Goal: Information Seeking & Learning: Find specific fact

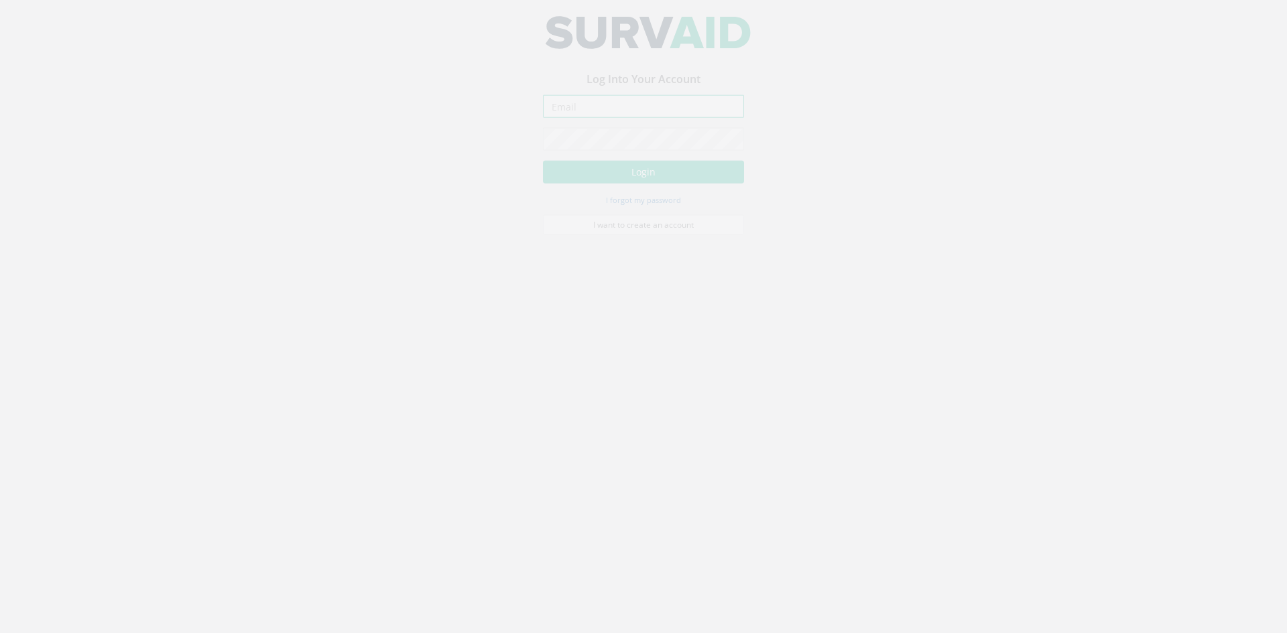
click at [597, 119] on input "email" at bounding box center [643, 117] width 201 height 23
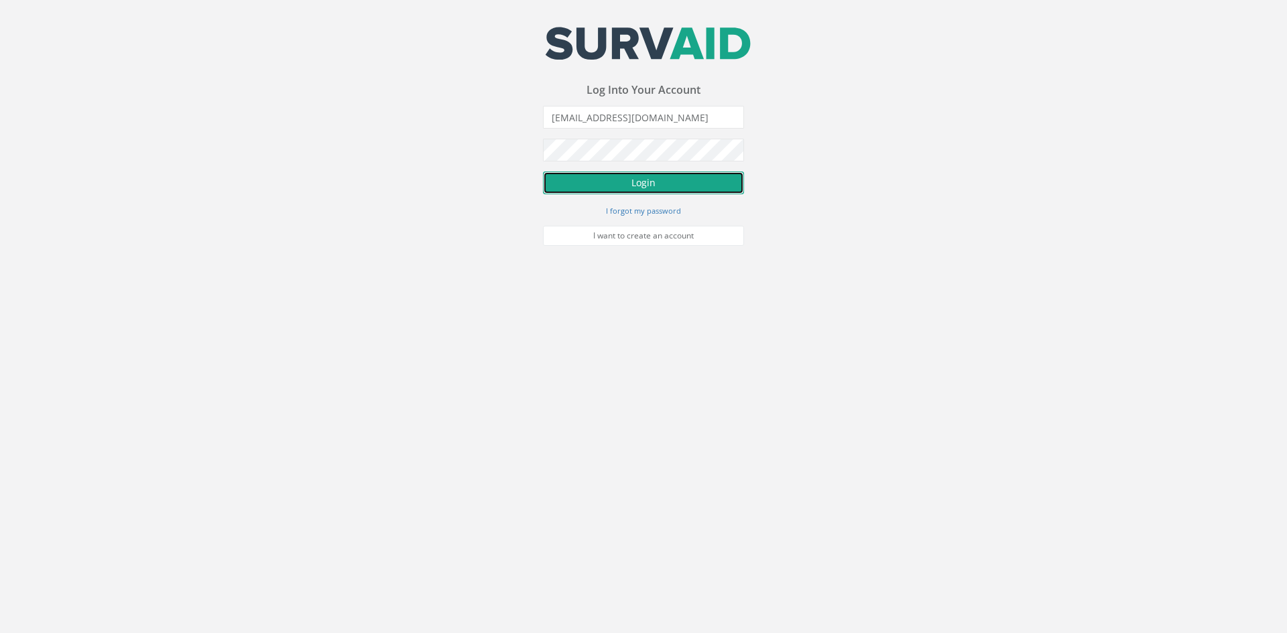
click at [660, 176] on button "Login" at bounding box center [643, 183] width 201 height 23
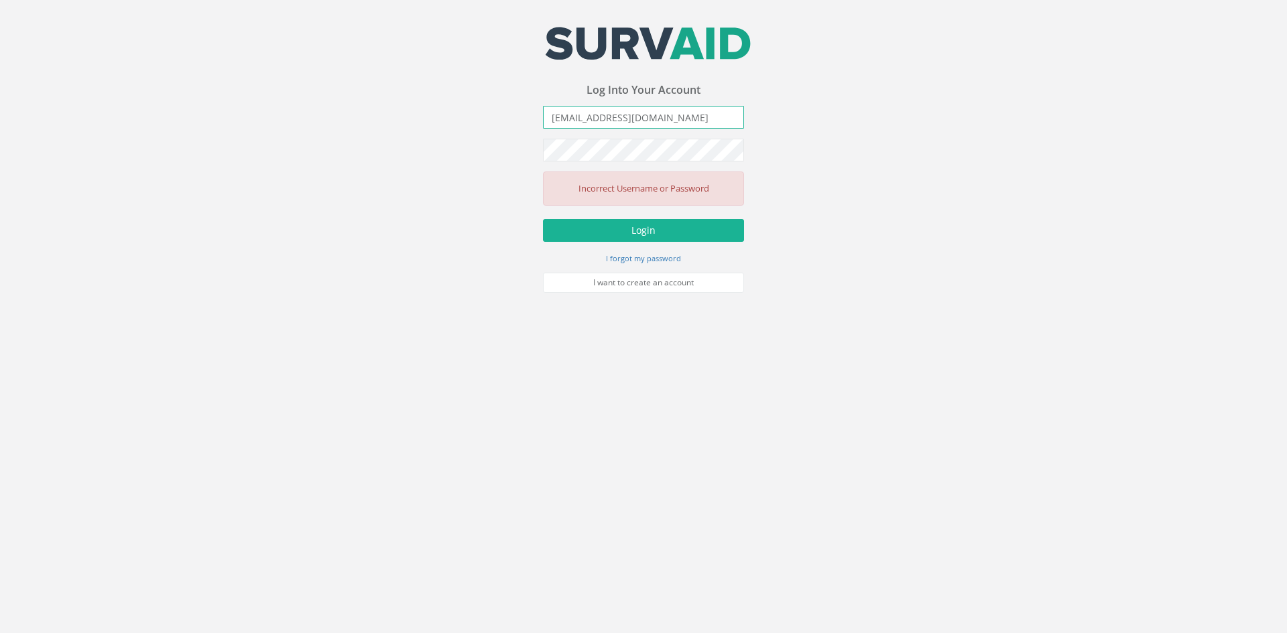
click at [619, 115] on input "[EMAIL_ADDRESS][DOMAIN_NAME]" at bounding box center [643, 117] width 201 height 23
type input "[EMAIL_ADDRESS][DOMAIN_NAME]"
click at [645, 217] on form "[EMAIL_ADDRESS][DOMAIN_NAME] Incorrect Username or Password There was an error …" at bounding box center [643, 199] width 201 height 187
click at [643, 235] on button "Login" at bounding box center [643, 230] width 201 height 23
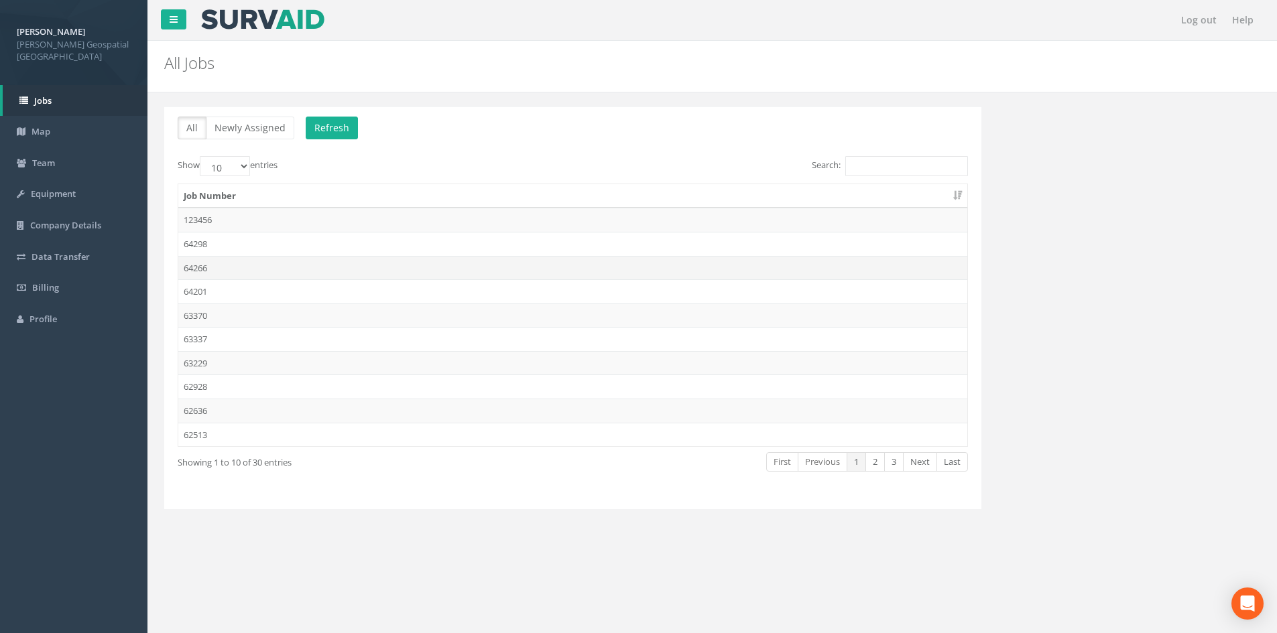
click at [227, 271] on td "64266" at bounding box center [572, 268] width 789 height 24
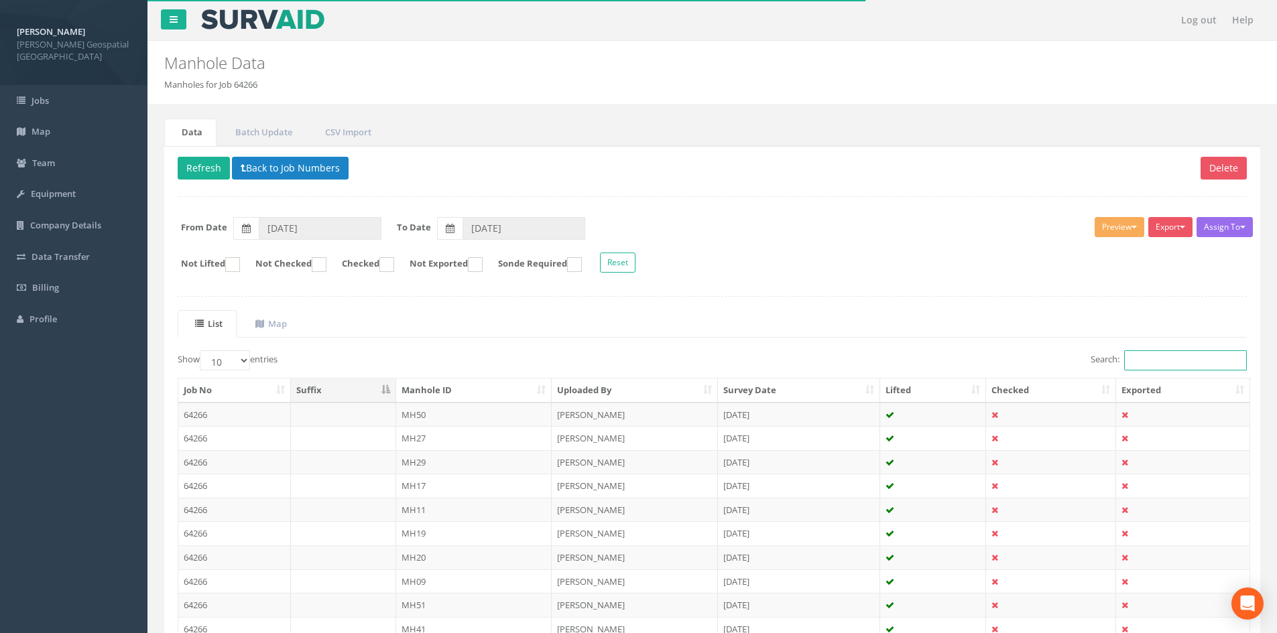
click at [1151, 360] on input "Search:" at bounding box center [1185, 361] width 123 height 20
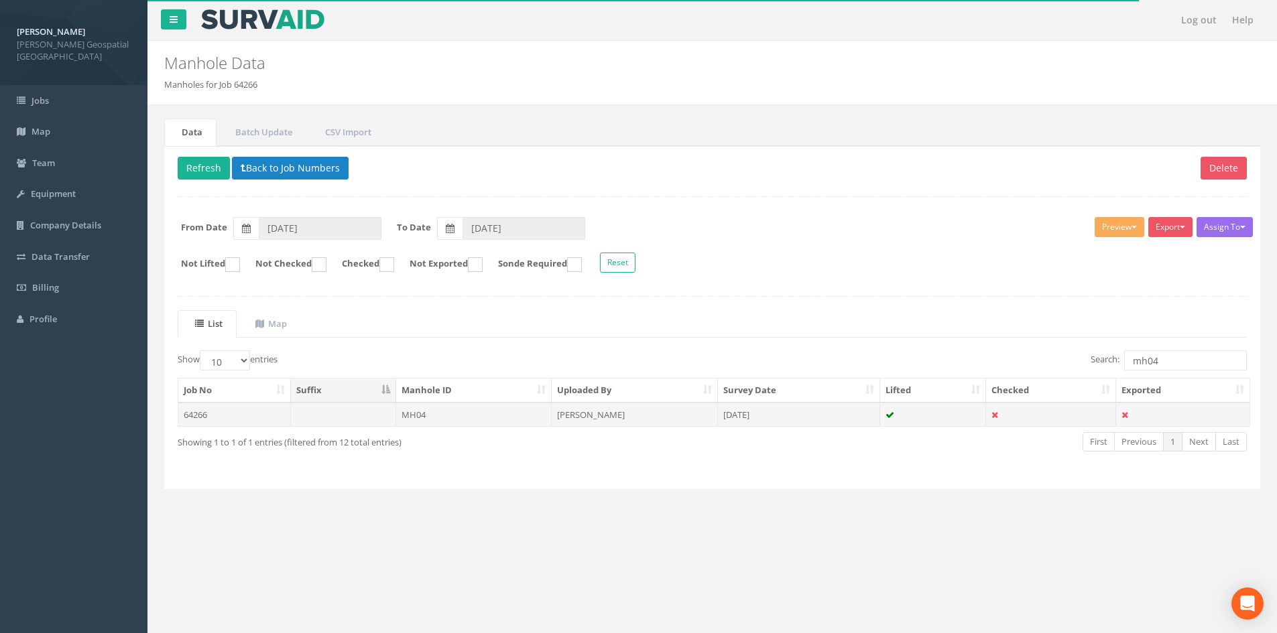
click at [473, 412] on td "MH04" at bounding box center [474, 415] width 156 height 24
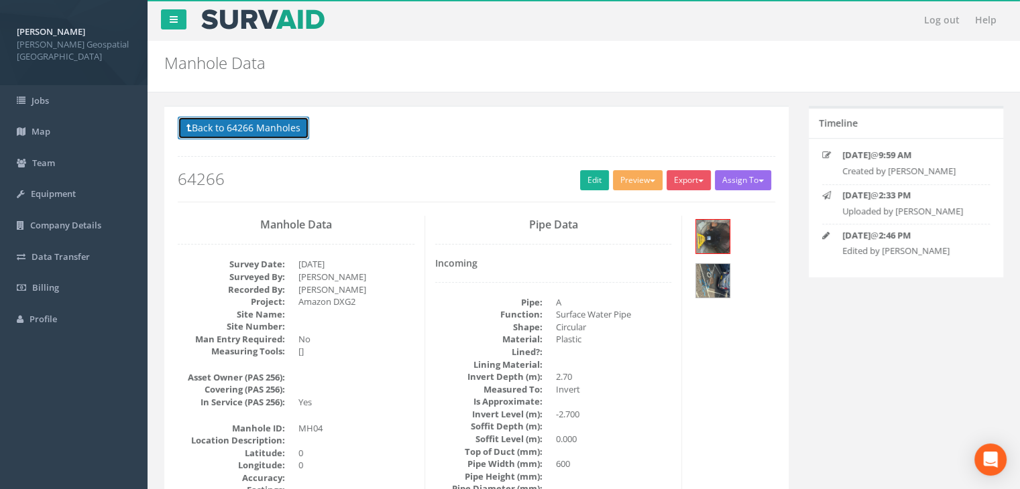
click at [263, 134] on button "Back to 64266 Manholes" at bounding box center [243, 128] width 131 height 23
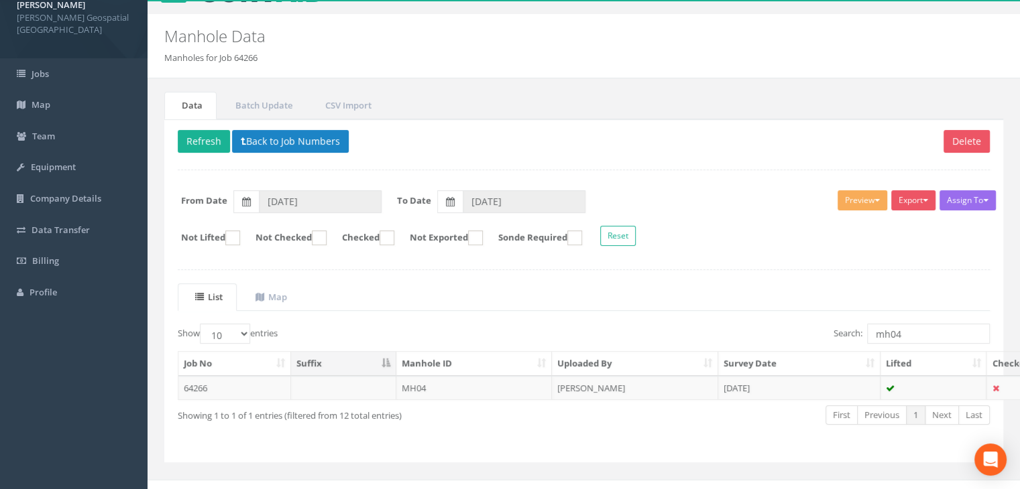
scroll to position [42, 0]
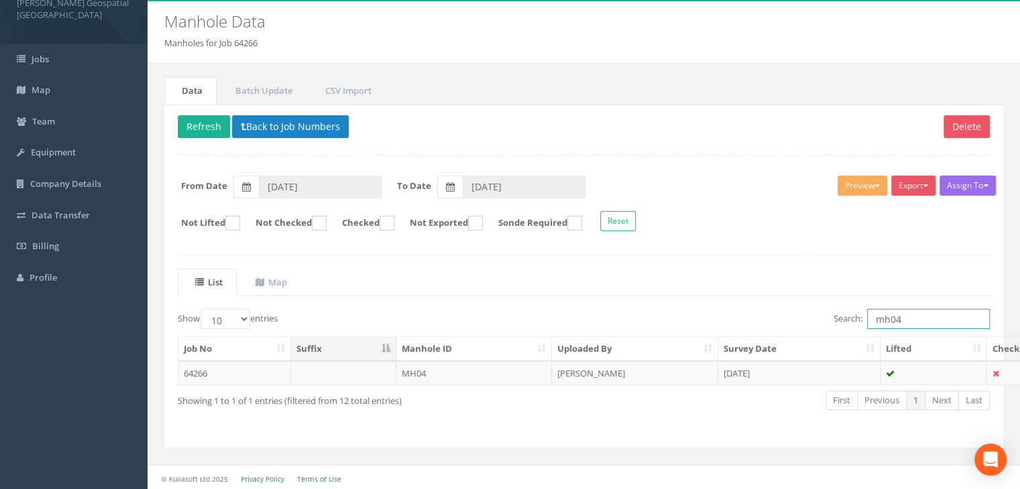
click at [910, 317] on input "mh04" at bounding box center [928, 319] width 123 height 20
click at [485, 373] on td "MH04" at bounding box center [474, 373] width 156 height 24
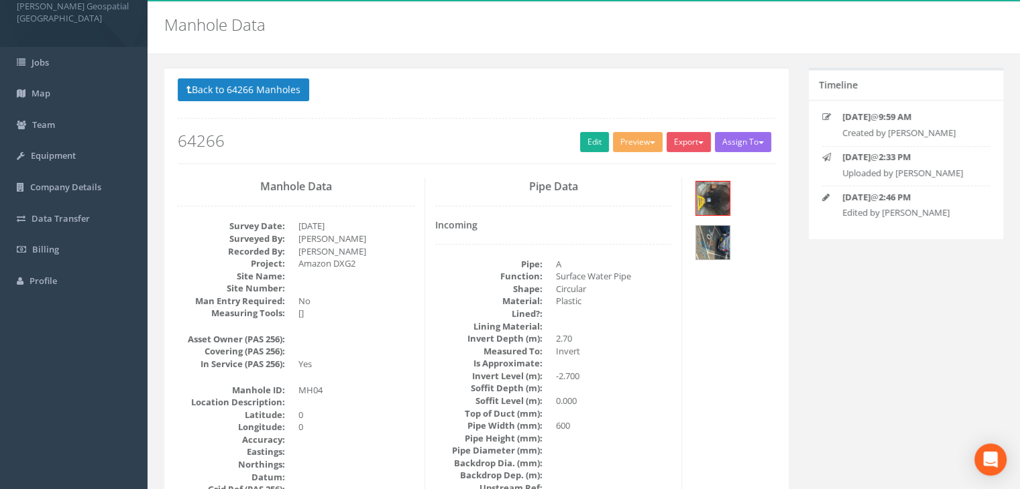
scroll to position [0, 0]
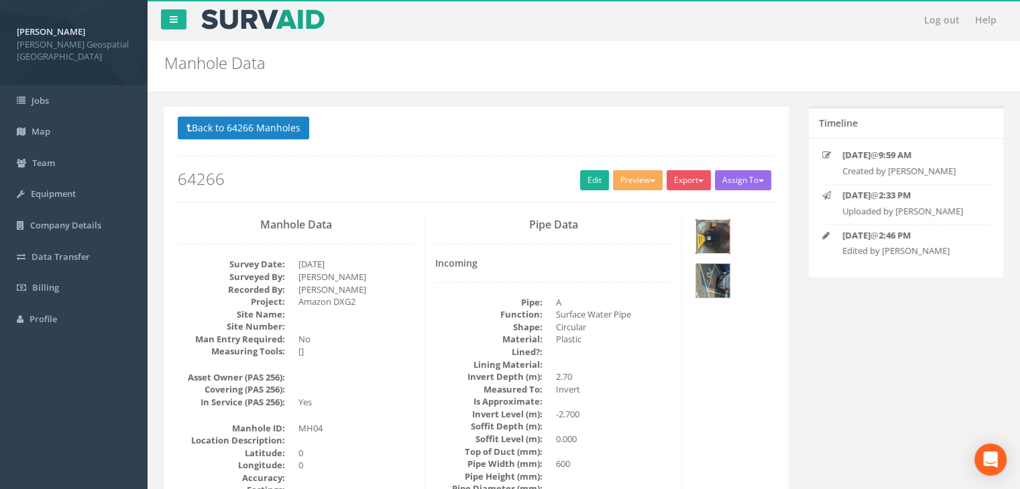
click at [715, 246] on img at bounding box center [713, 237] width 34 height 34
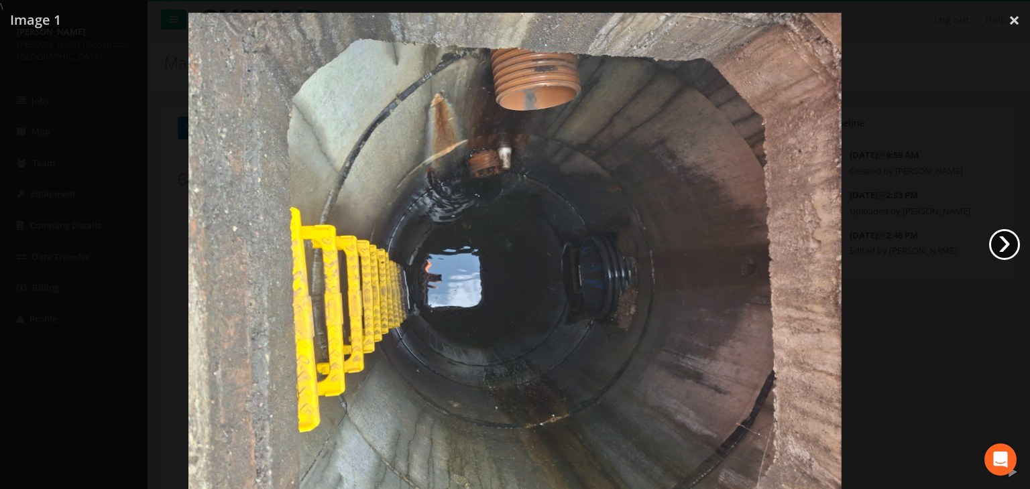
click at [997, 248] on link "›" at bounding box center [1004, 244] width 31 height 31
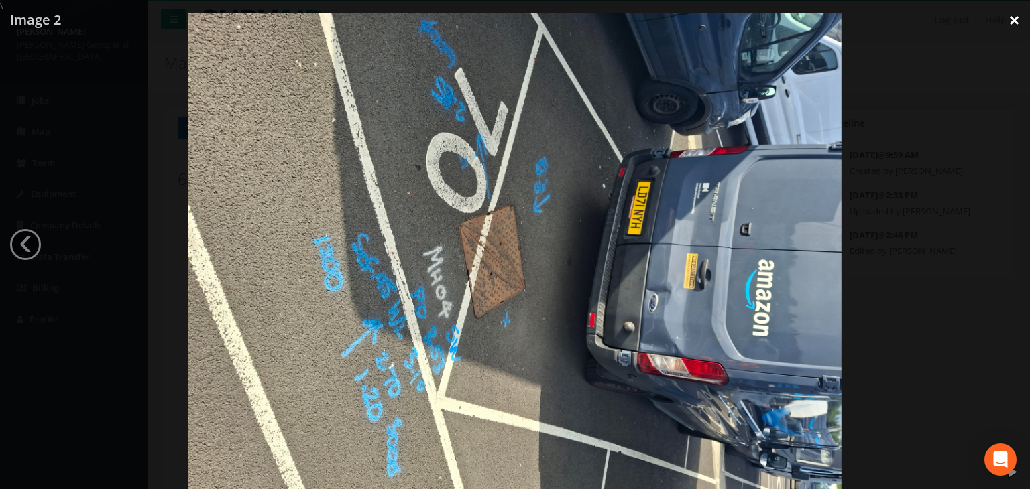
click at [1016, 17] on link "×" at bounding box center [1014, 20] width 32 height 40
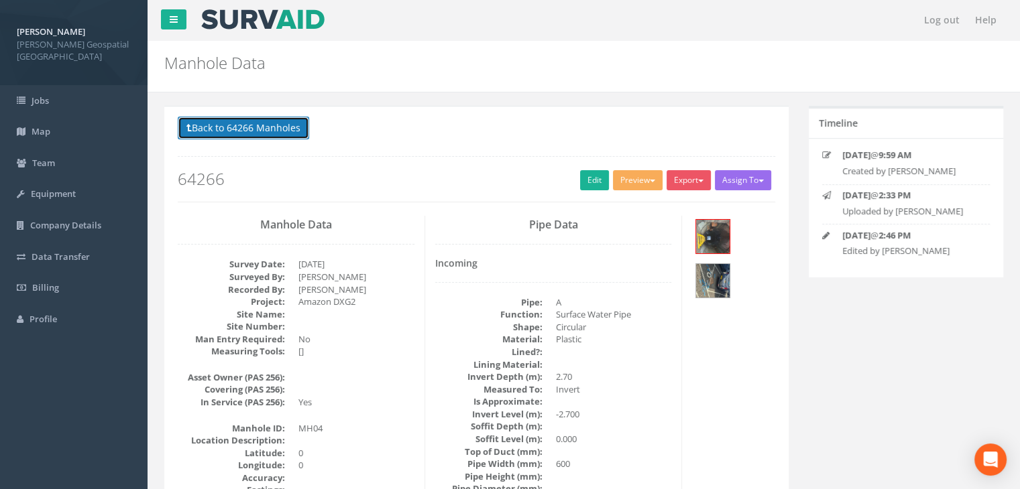
click at [227, 119] on button "Back to 64266 Manholes" at bounding box center [243, 128] width 131 height 23
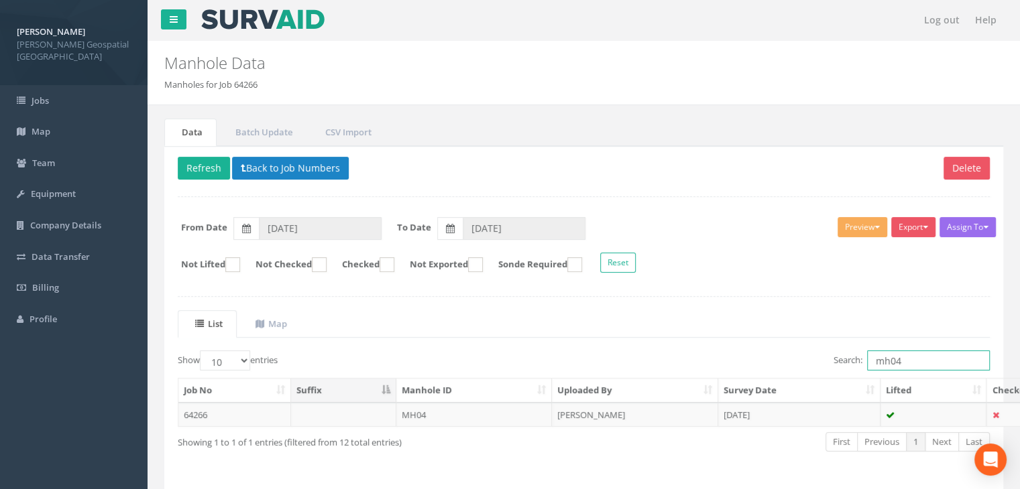
click at [934, 363] on input "mh04" at bounding box center [928, 361] width 123 height 20
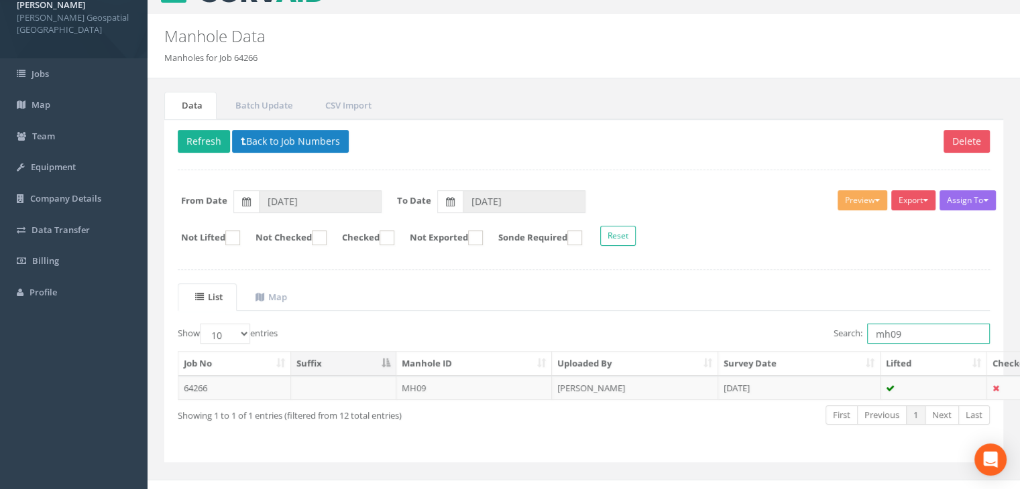
scroll to position [42, 0]
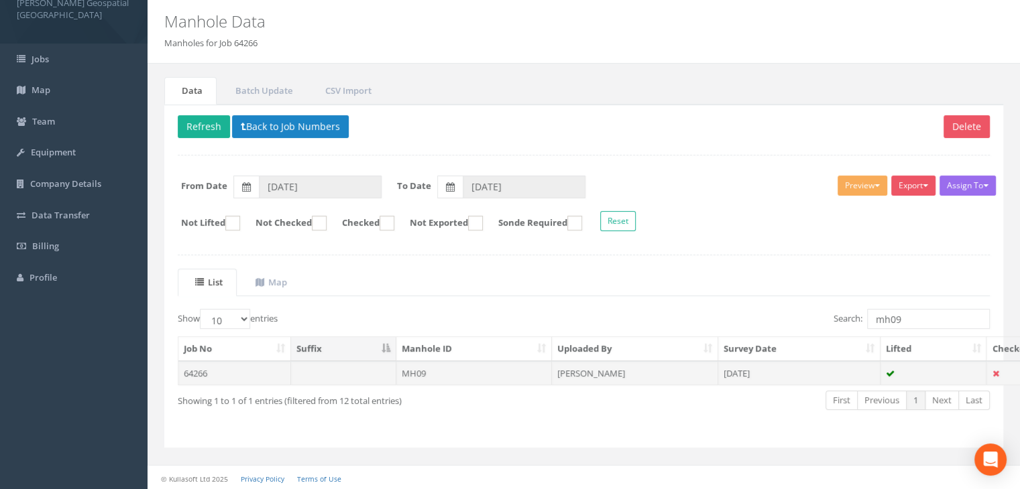
click at [576, 376] on td "[PERSON_NAME]" at bounding box center [635, 373] width 166 height 24
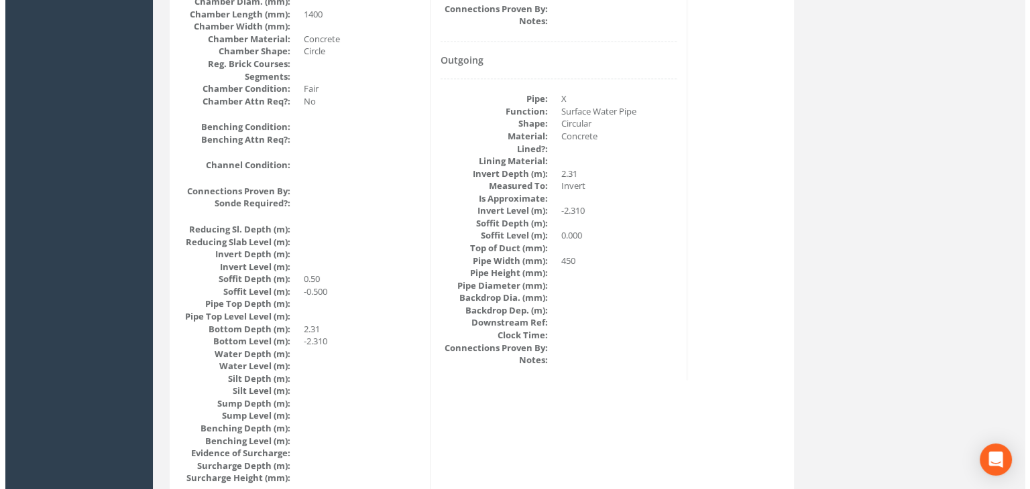
scroll to position [1577, 0]
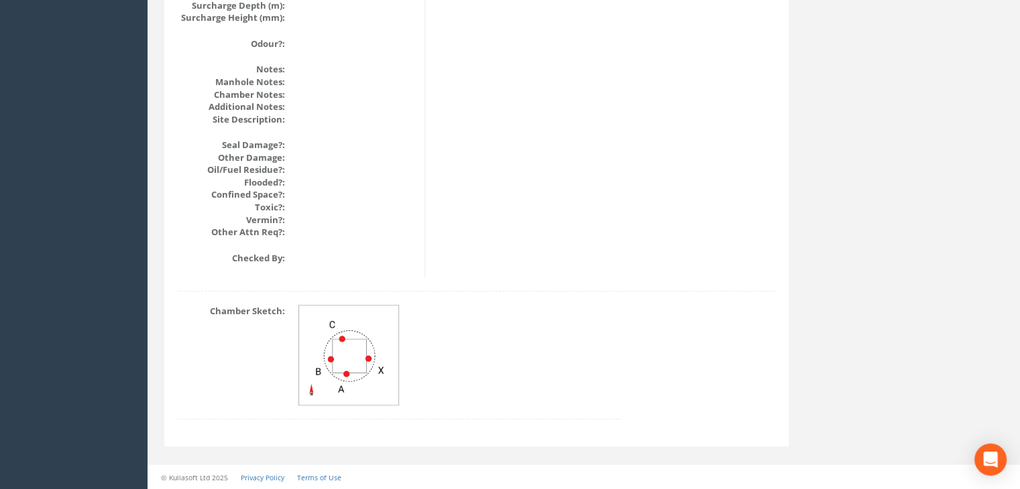
click at [347, 360] on img at bounding box center [349, 356] width 101 height 101
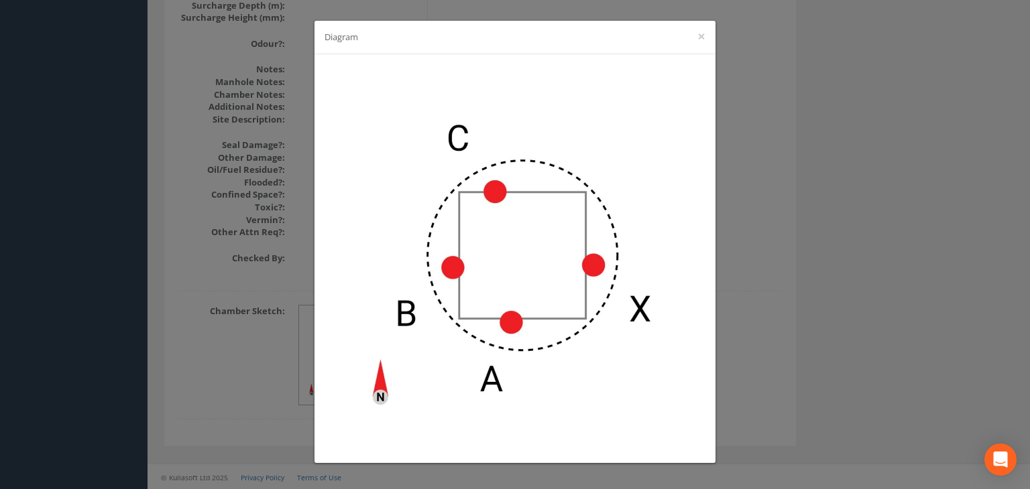
click at [725, 319] on div "Diagram ×" at bounding box center [515, 244] width 1030 height 489
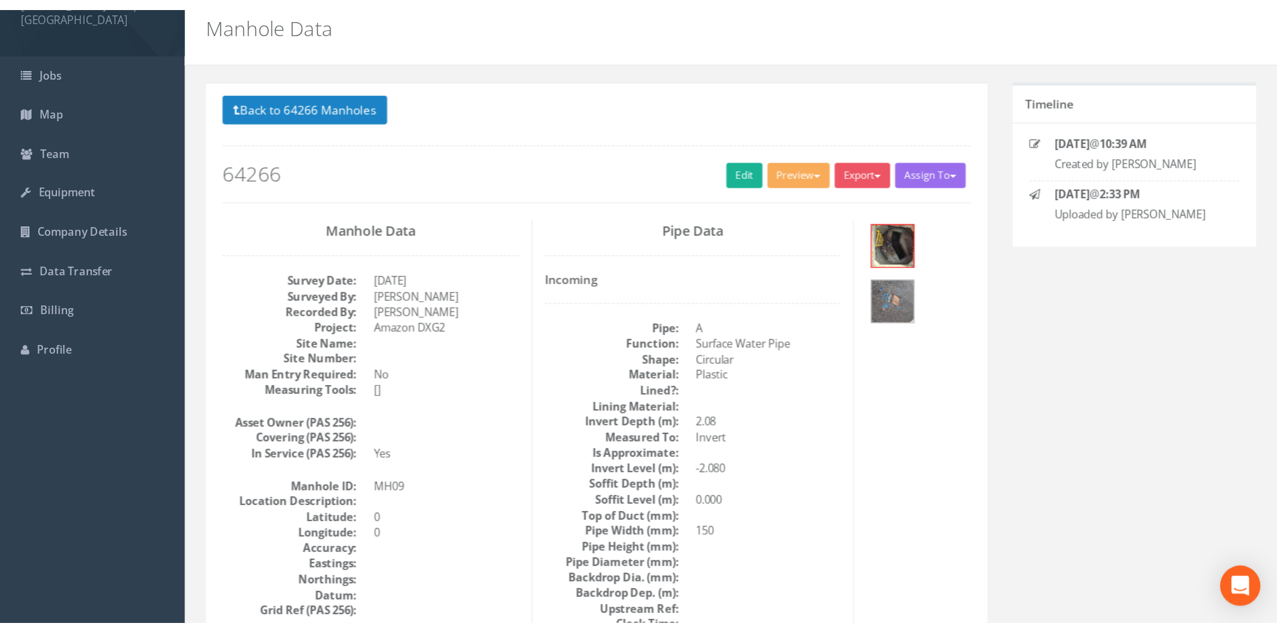
scroll to position [0, 0]
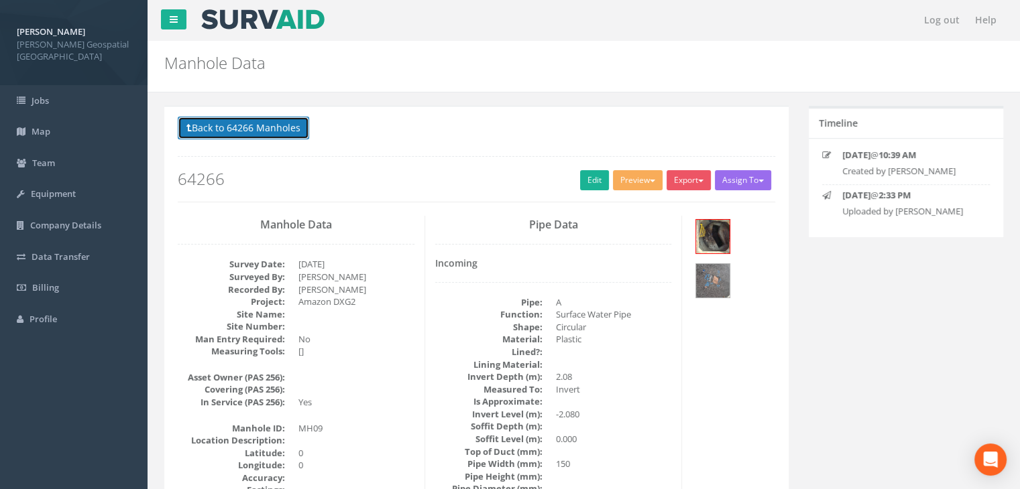
click at [190, 134] on button "Back to 64266 Manholes" at bounding box center [243, 128] width 131 height 23
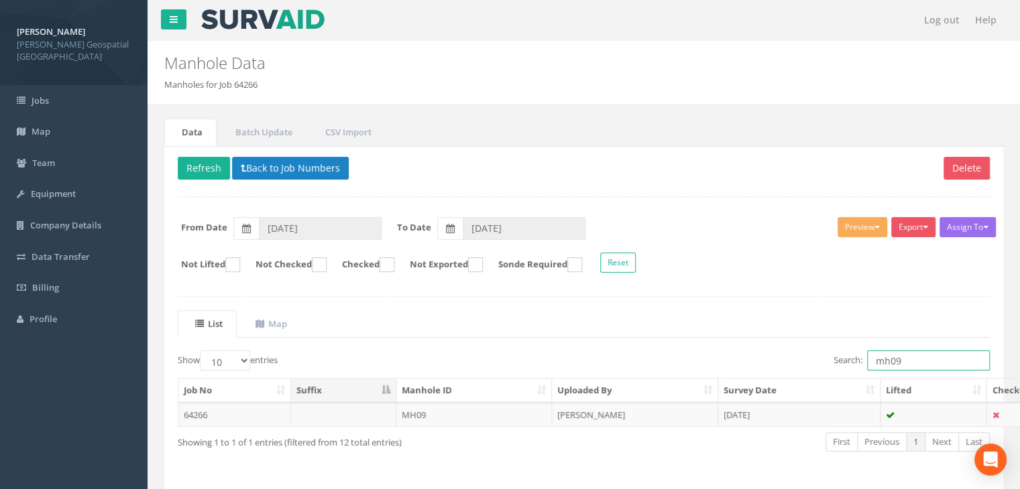
click at [916, 355] on input "mh09" at bounding box center [928, 361] width 123 height 20
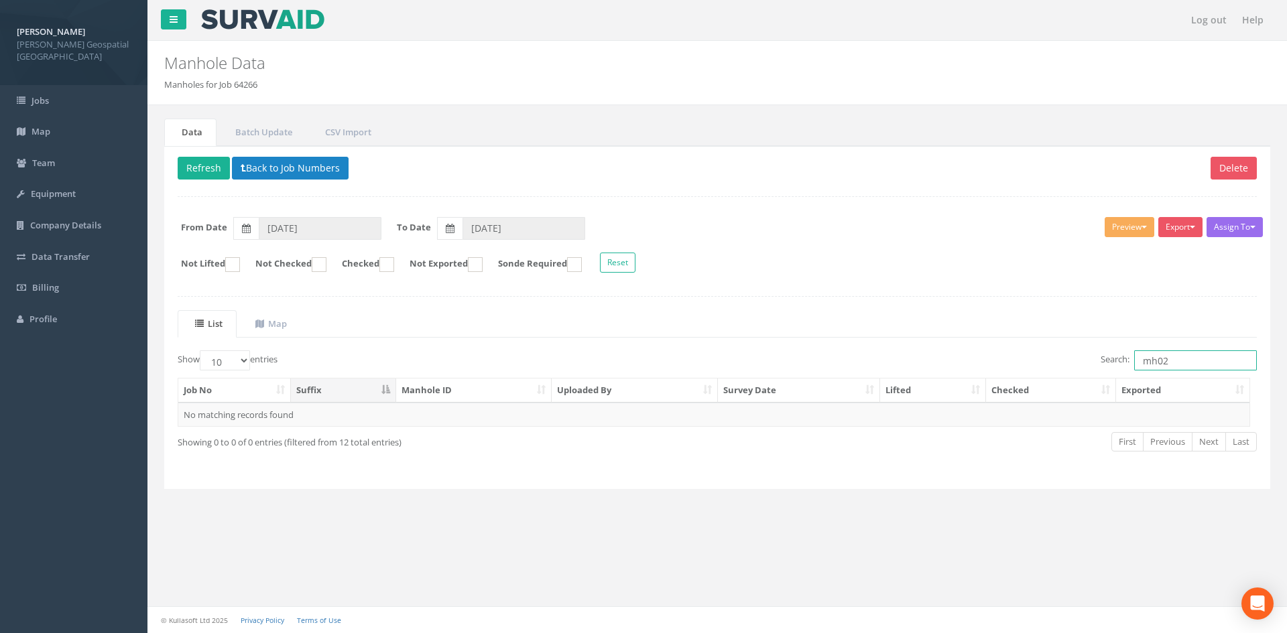
click at [1196, 355] on input "mh02" at bounding box center [1195, 361] width 123 height 20
click at [1200, 368] on input "mh44" at bounding box center [1195, 361] width 123 height 20
click at [1237, 367] on input "mh07" at bounding box center [1195, 361] width 123 height 20
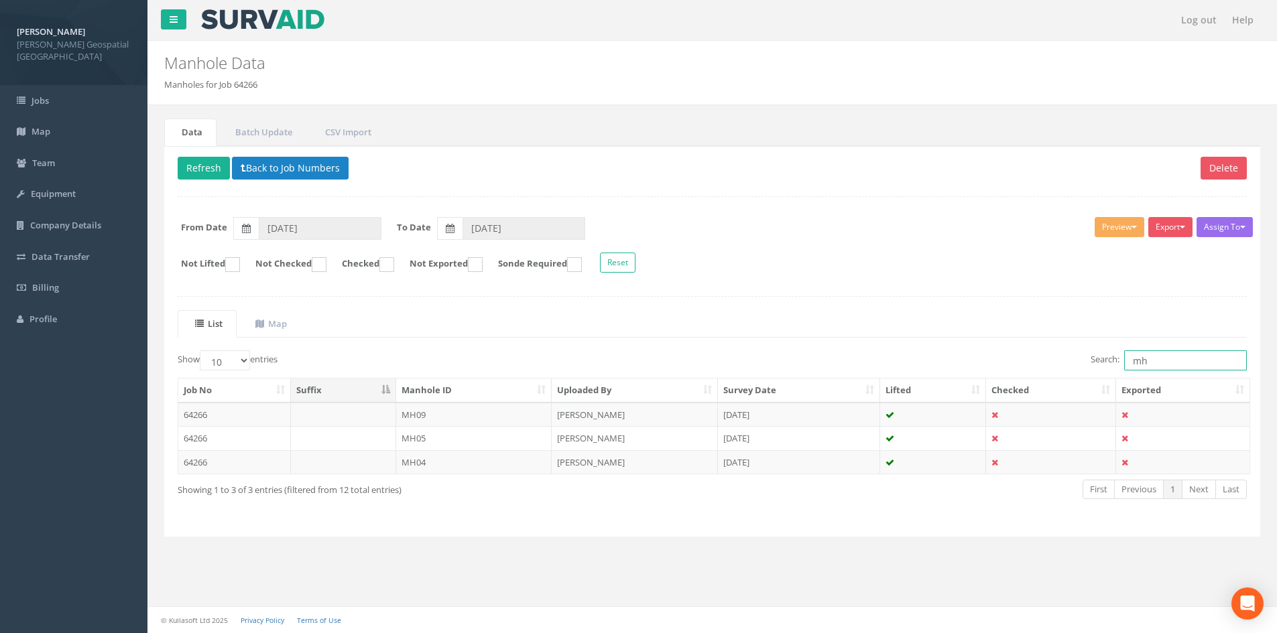
type input "m"
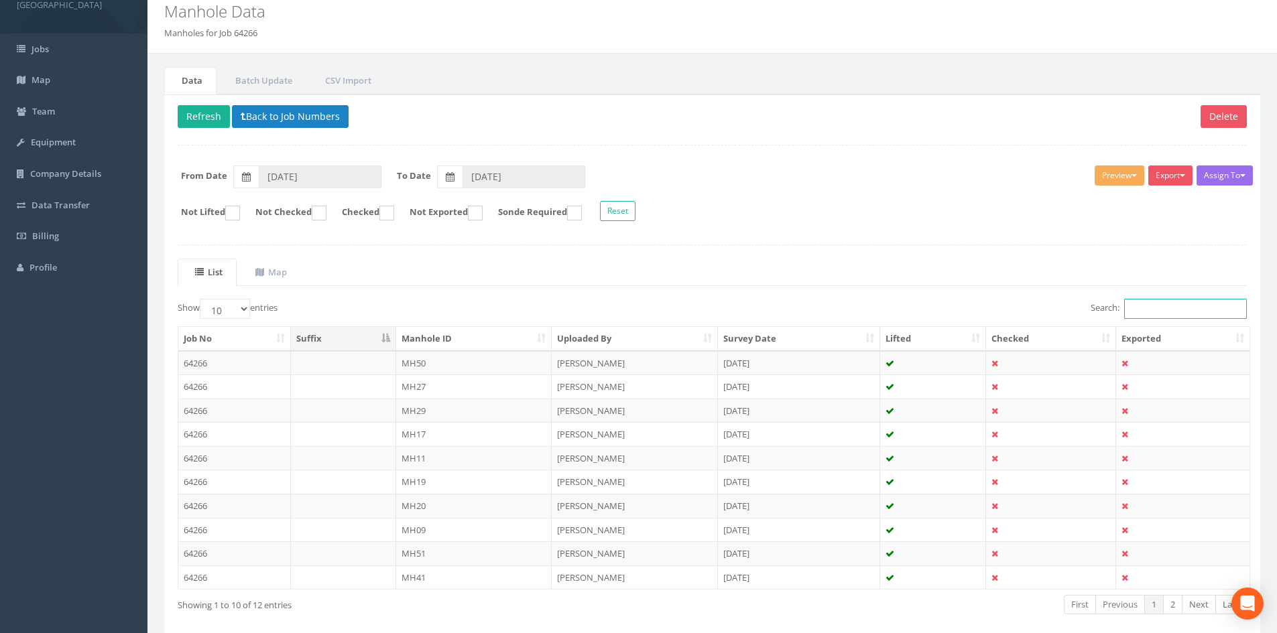
scroll to position [114, 0]
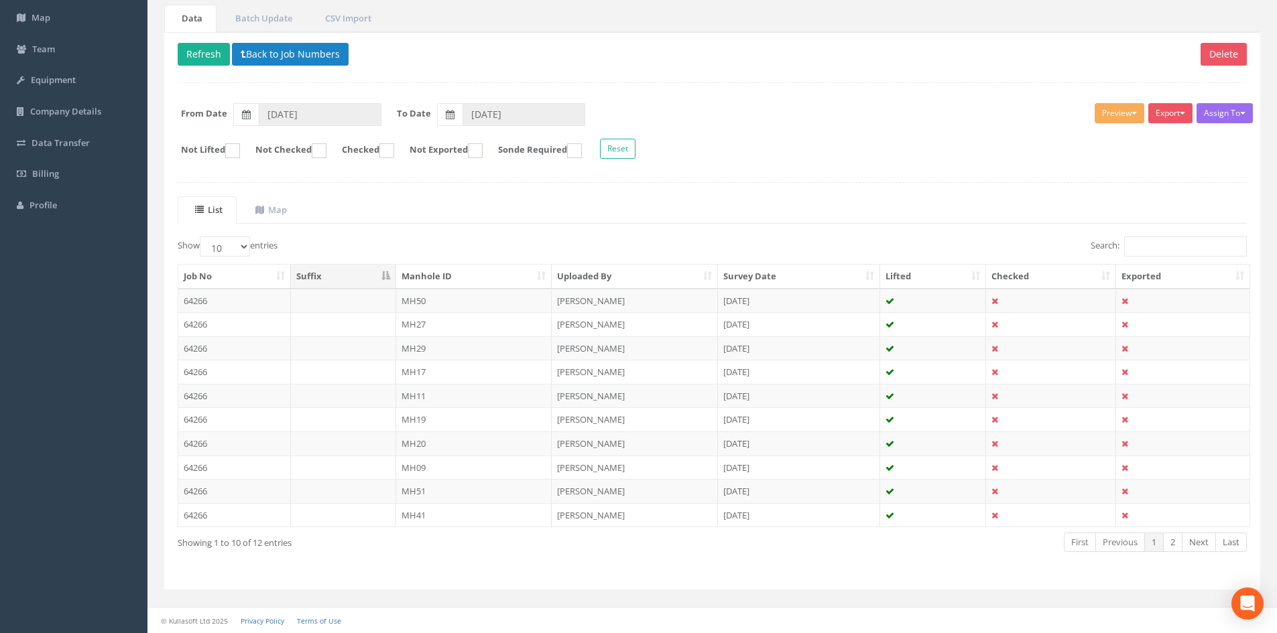
click at [660, 561] on div "Show 10 25 50 100 entries Search: Job No Suffix Manhole ID Uploaded By Survey D…" at bounding box center [712, 407] width 1069 height 340
click at [1166, 542] on link "2" at bounding box center [1172, 542] width 19 height 19
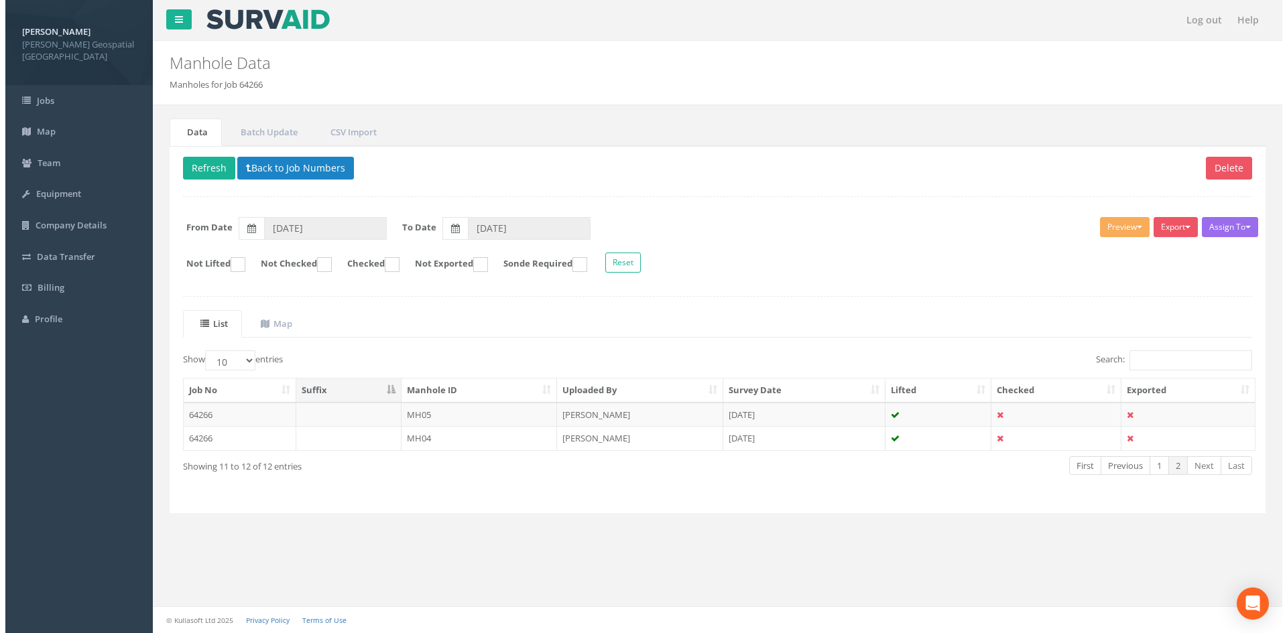
scroll to position [0, 0]
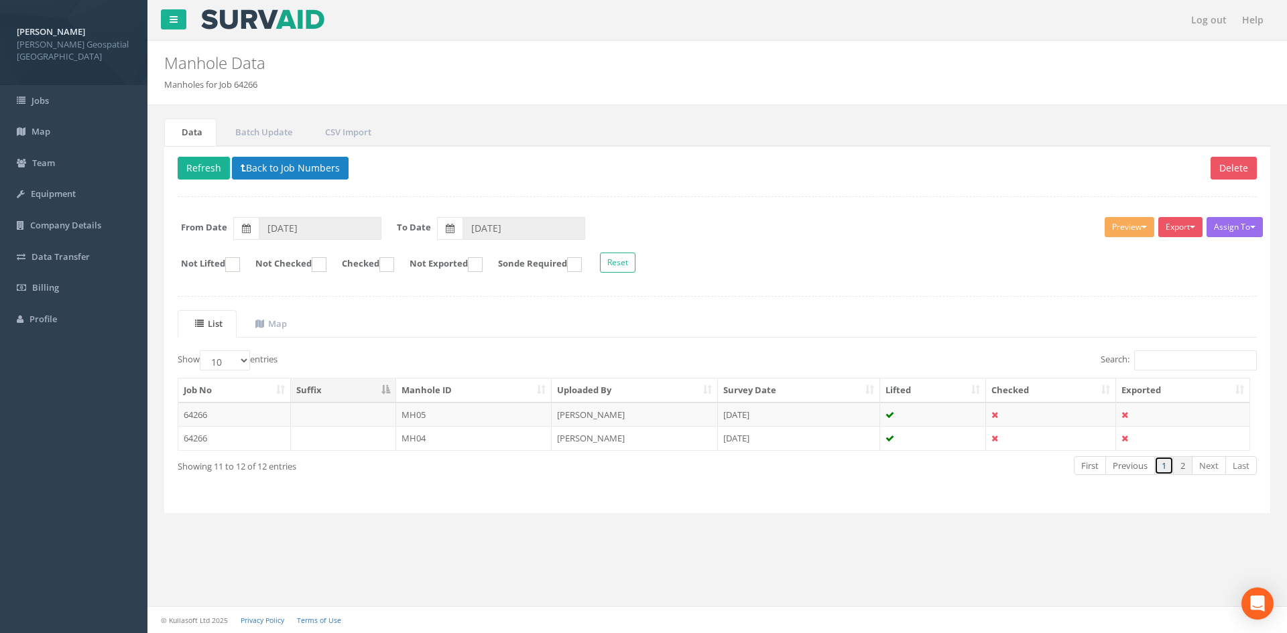
click at [1154, 467] on link "1" at bounding box center [1163, 465] width 19 height 19
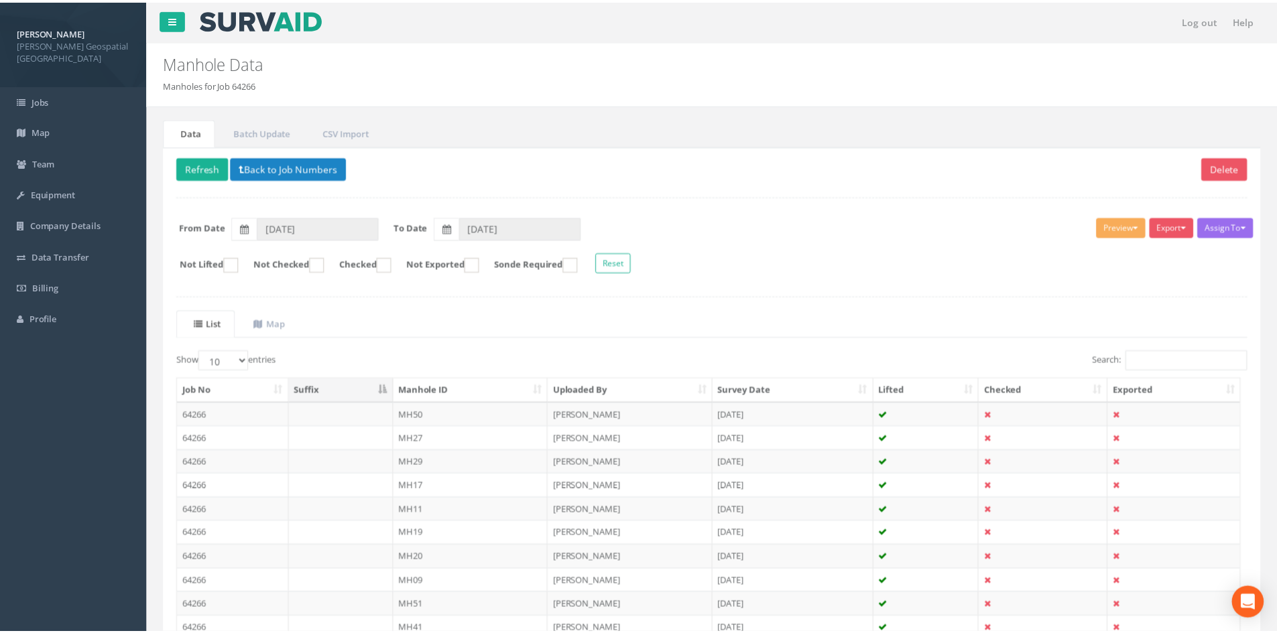
scroll to position [114, 0]
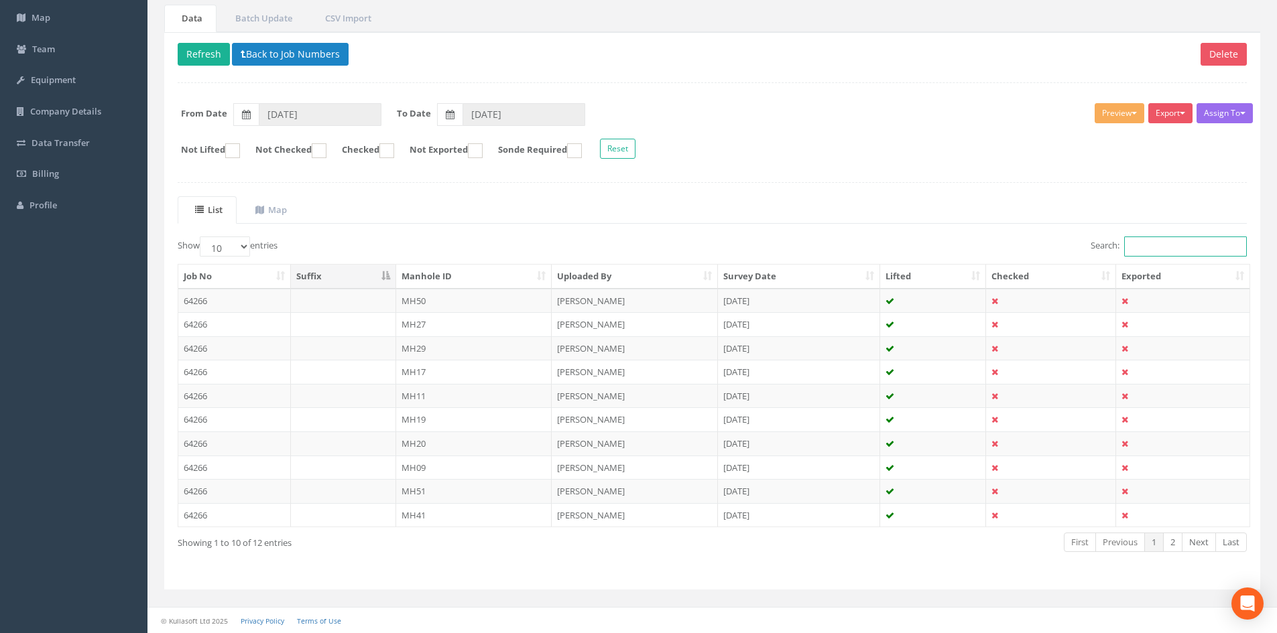
click at [1188, 239] on input "Search:" at bounding box center [1185, 247] width 123 height 20
type input ","
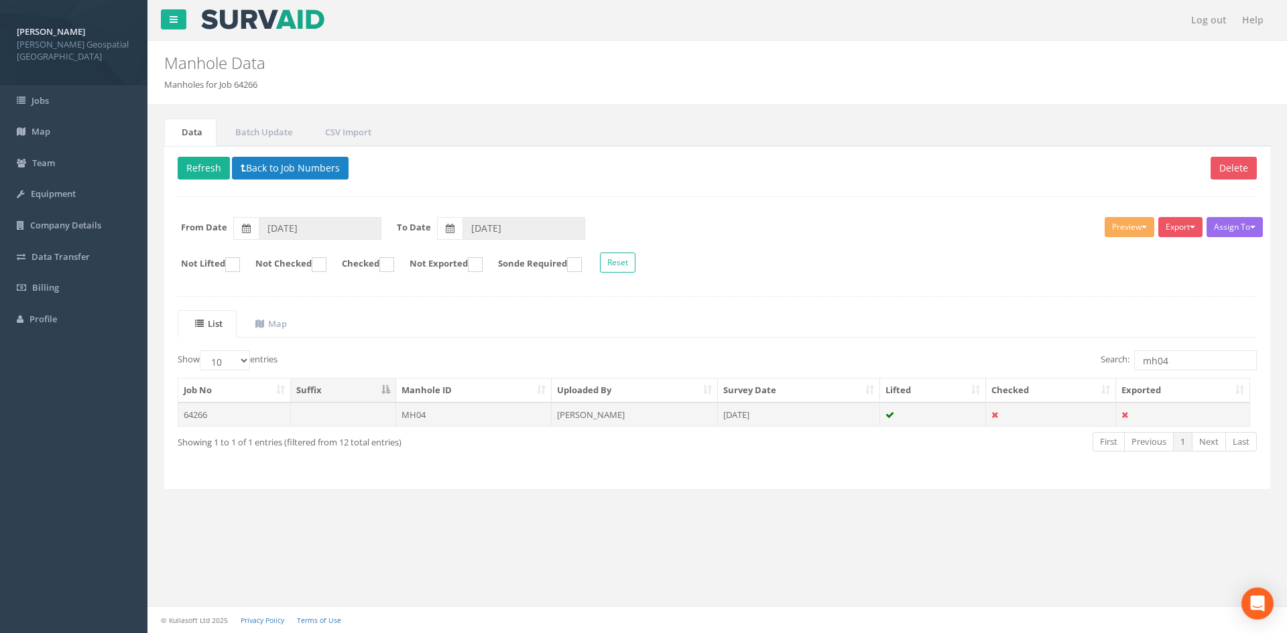
click at [413, 420] on td "MH04" at bounding box center [474, 415] width 156 height 24
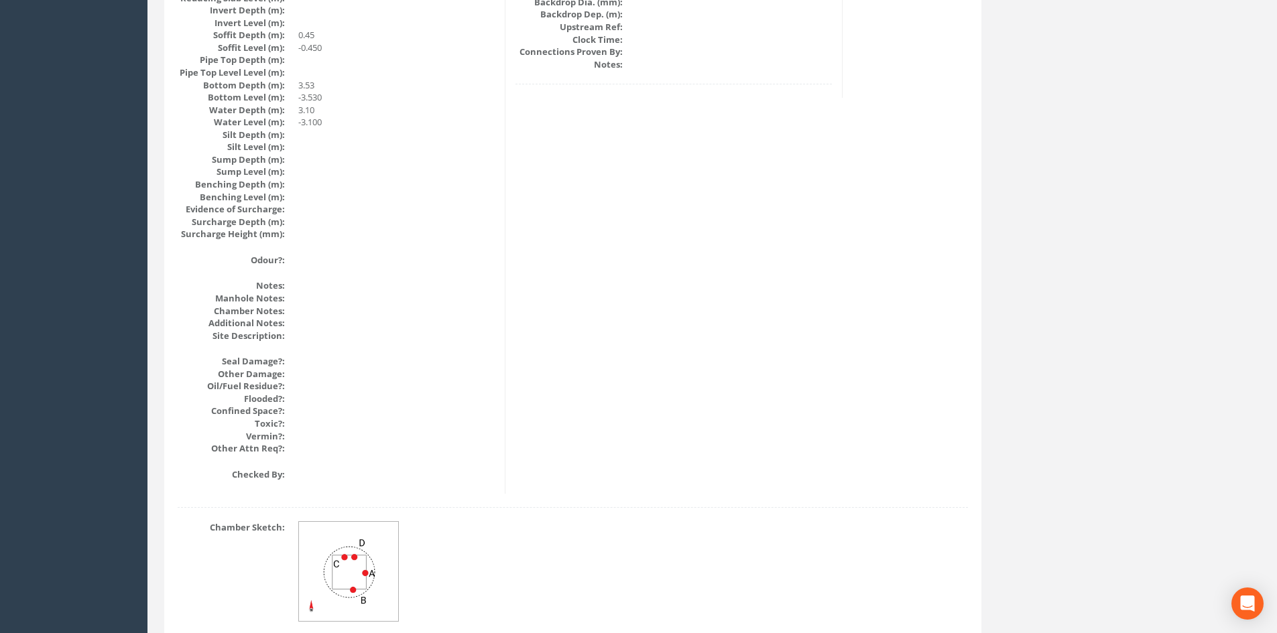
scroll to position [1434, 0]
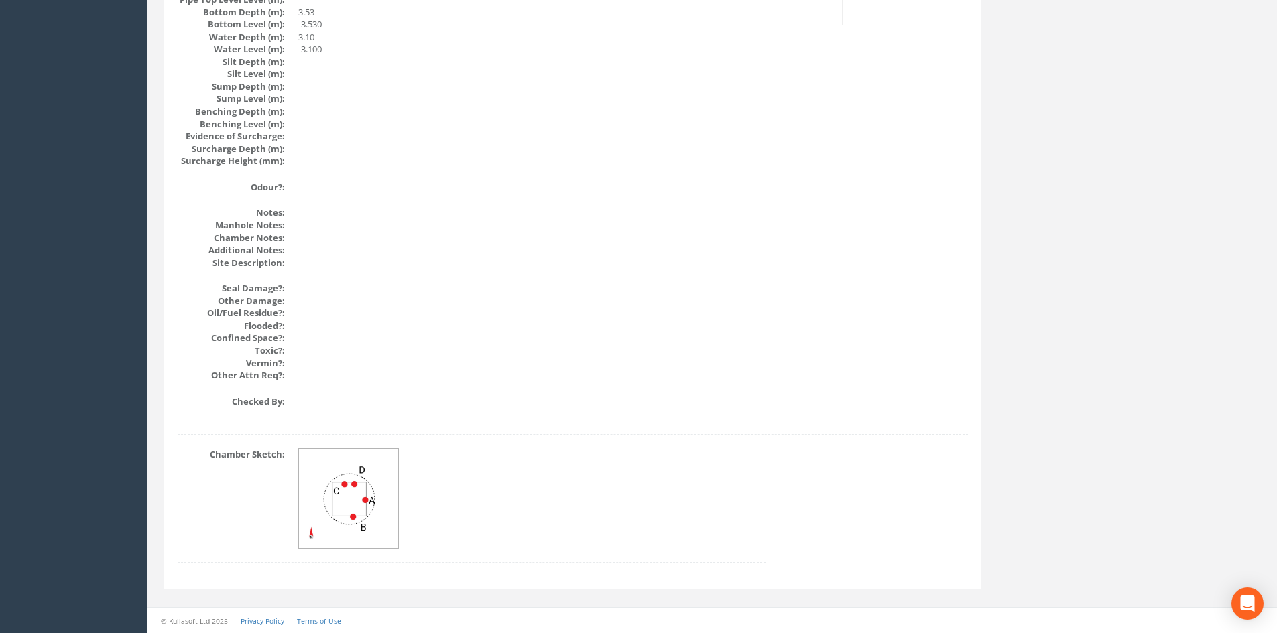
click at [342, 491] on img at bounding box center [349, 499] width 101 height 101
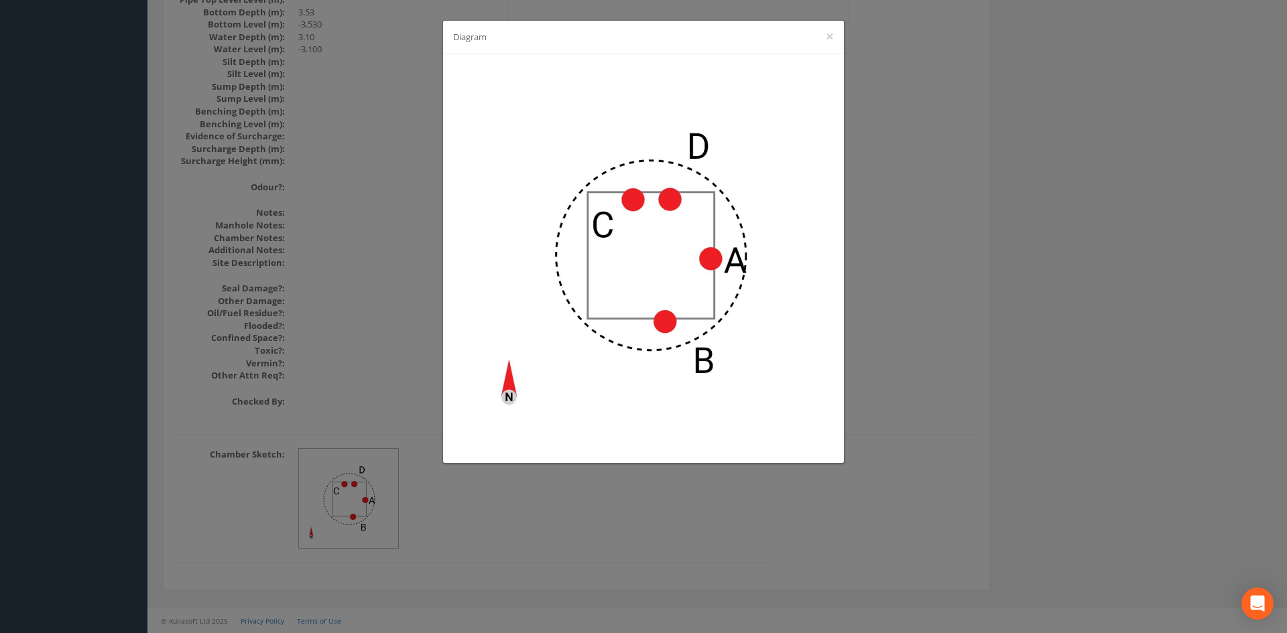
click at [942, 401] on div "Diagram ×" at bounding box center [643, 316] width 1287 height 633
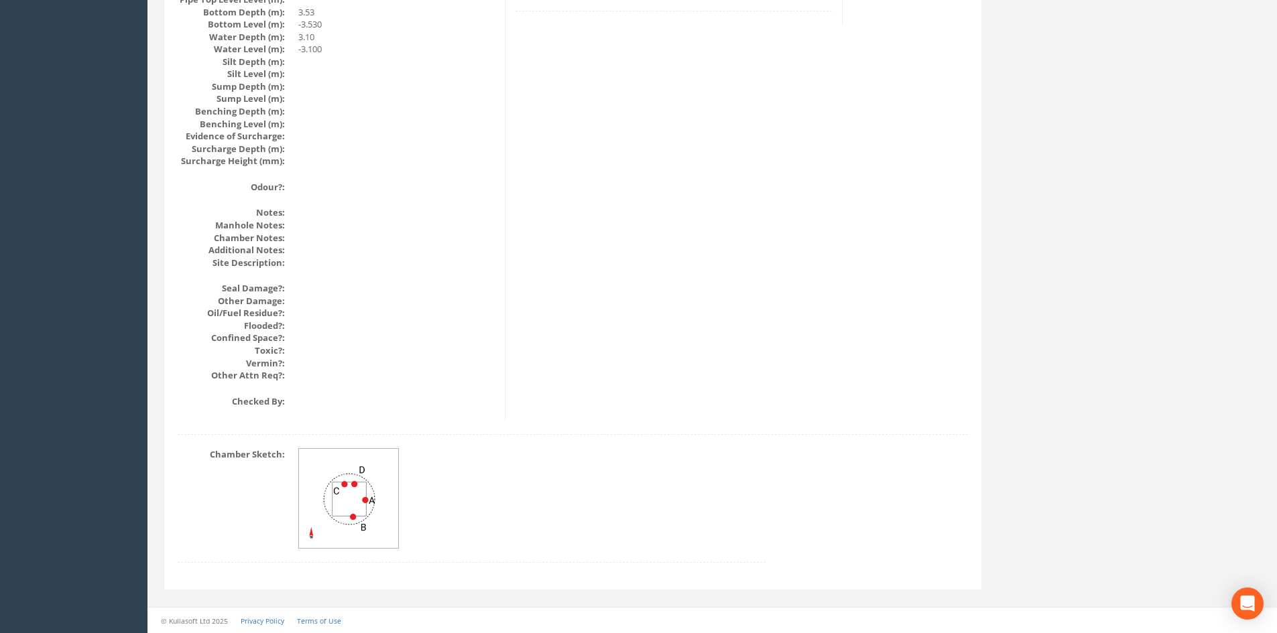
click at [359, 497] on img at bounding box center [349, 499] width 101 height 101
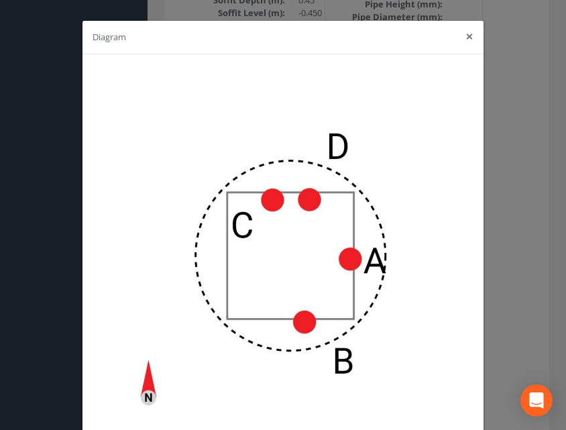
click at [469, 33] on div "Diagram ×" at bounding box center [282, 38] width 401 height 34
click at [467, 37] on button "×" at bounding box center [469, 36] width 8 height 14
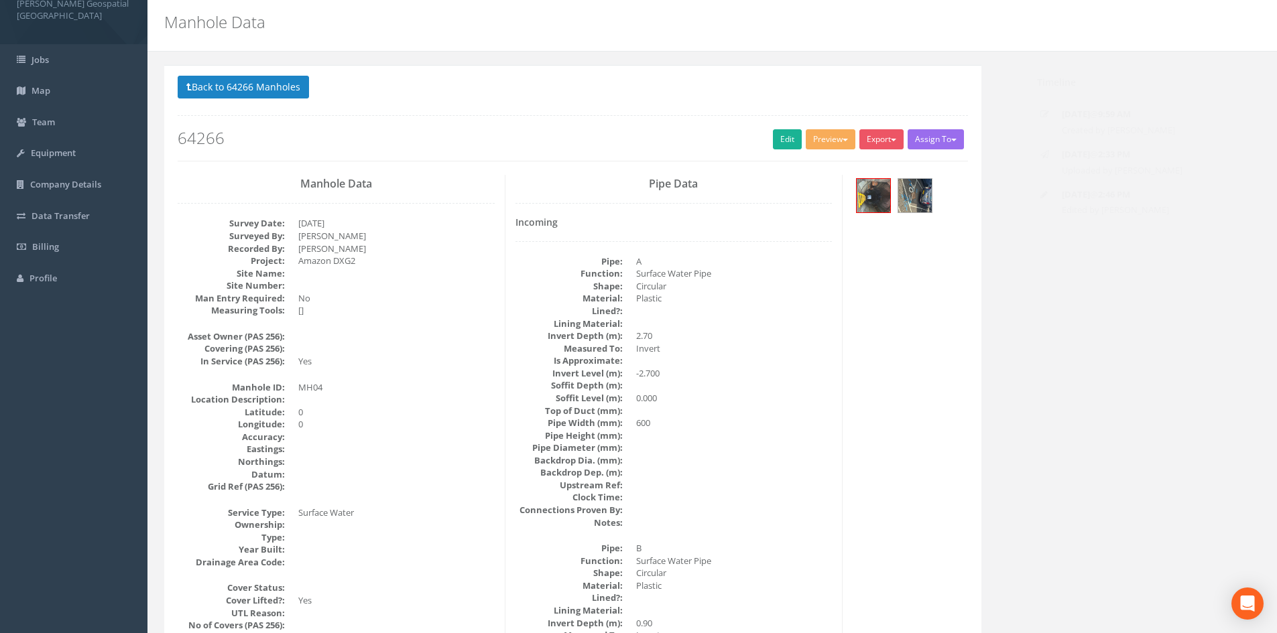
scroll to position [0, 0]
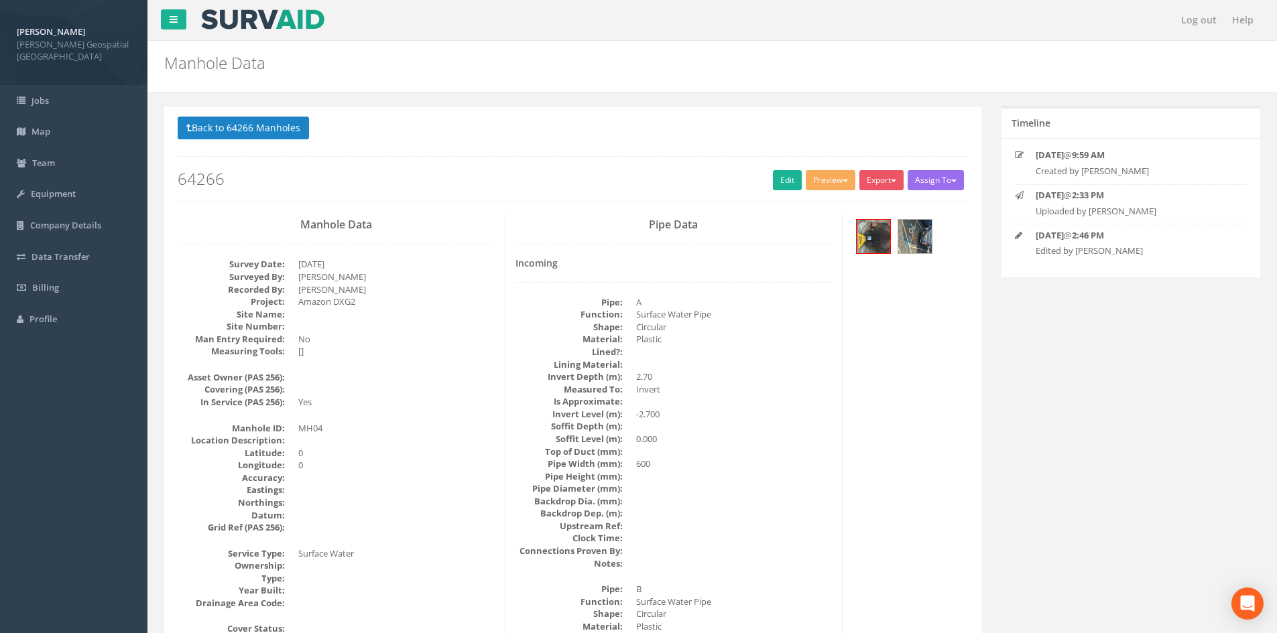
click at [204, 127] on button "Back to 64266 Manholes" at bounding box center [243, 128] width 131 height 23
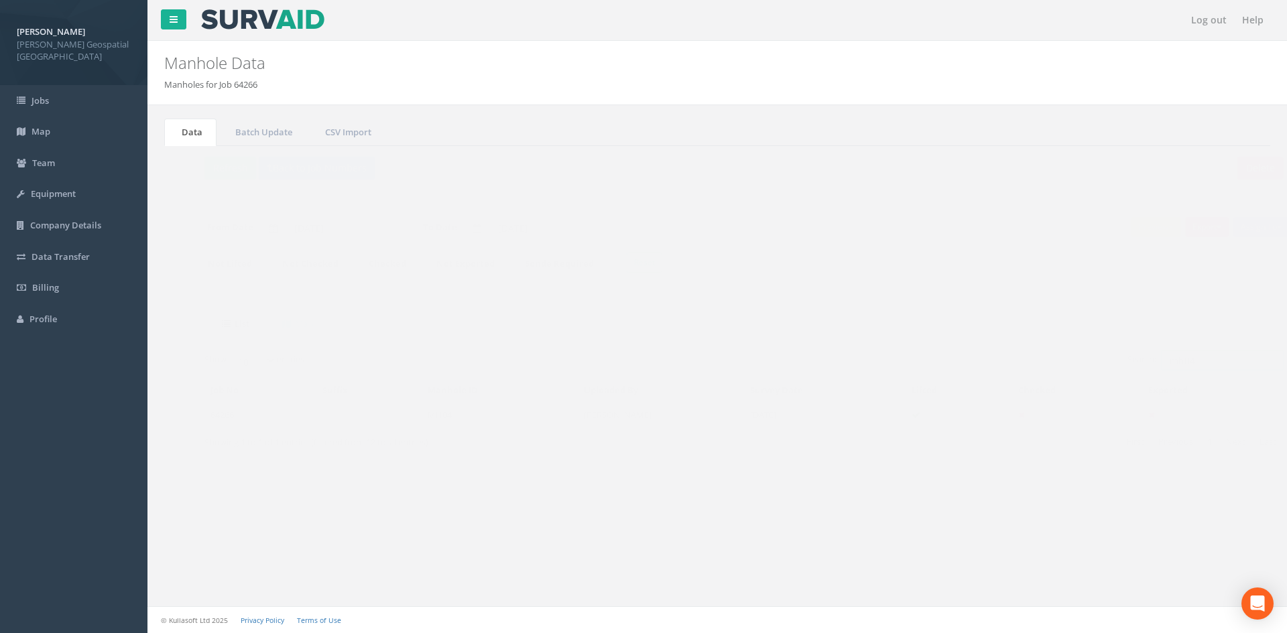
click at [1192, 358] on input "mh04" at bounding box center [1195, 361] width 123 height 20
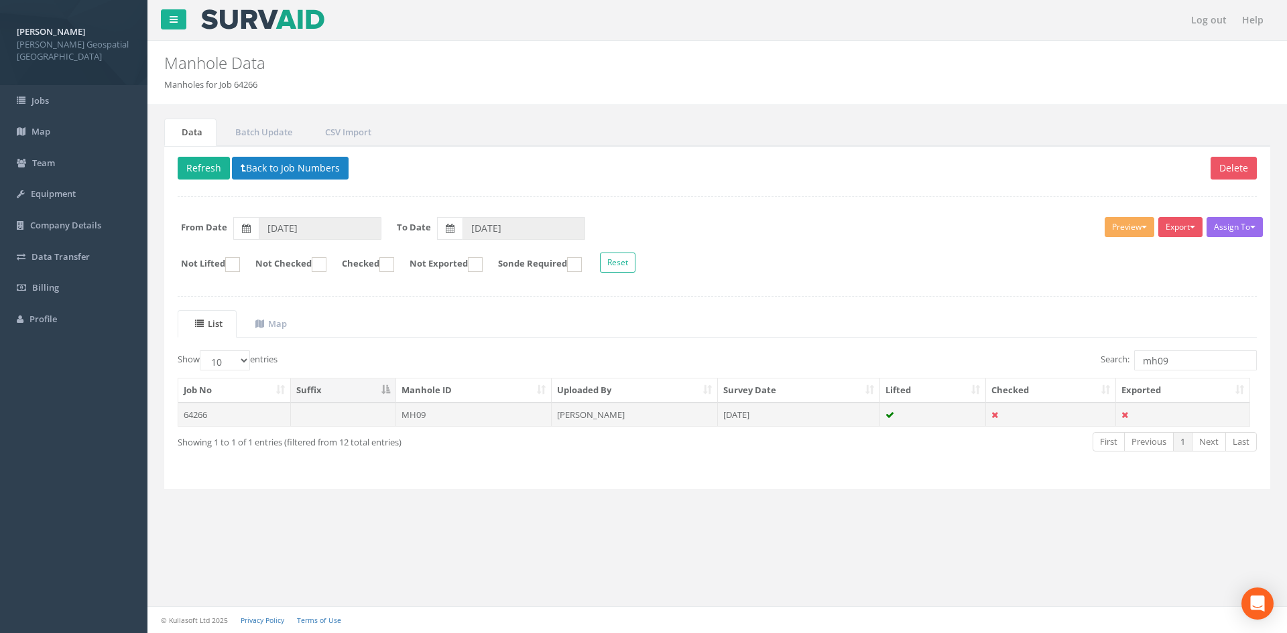
click at [806, 419] on td "[DATE]" at bounding box center [799, 415] width 162 height 24
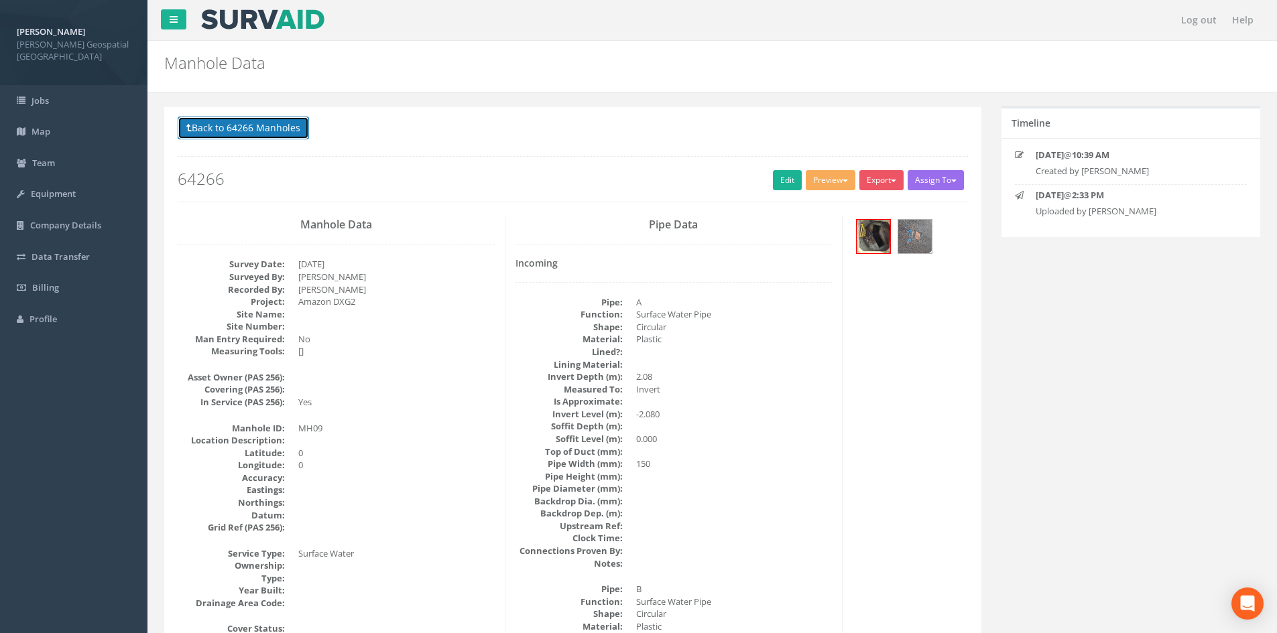
click at [284, 138] on button "Back to 64266 Manholes" at bounding box center [243, 128] width 131 height 23
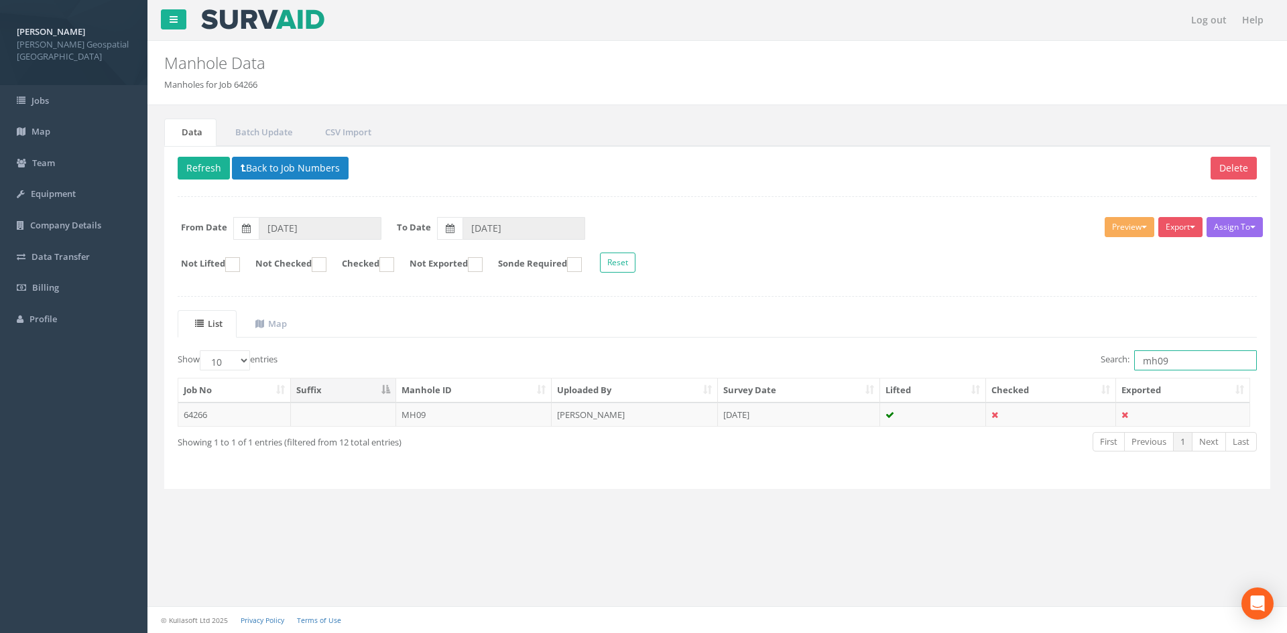
click at [1206, 363] on input "mh09" at bounding box center [1195, 361] width 123 height 20
click at [842, 416] on td "[DATE]" at bounding box center [799, 415] width 162 height 24
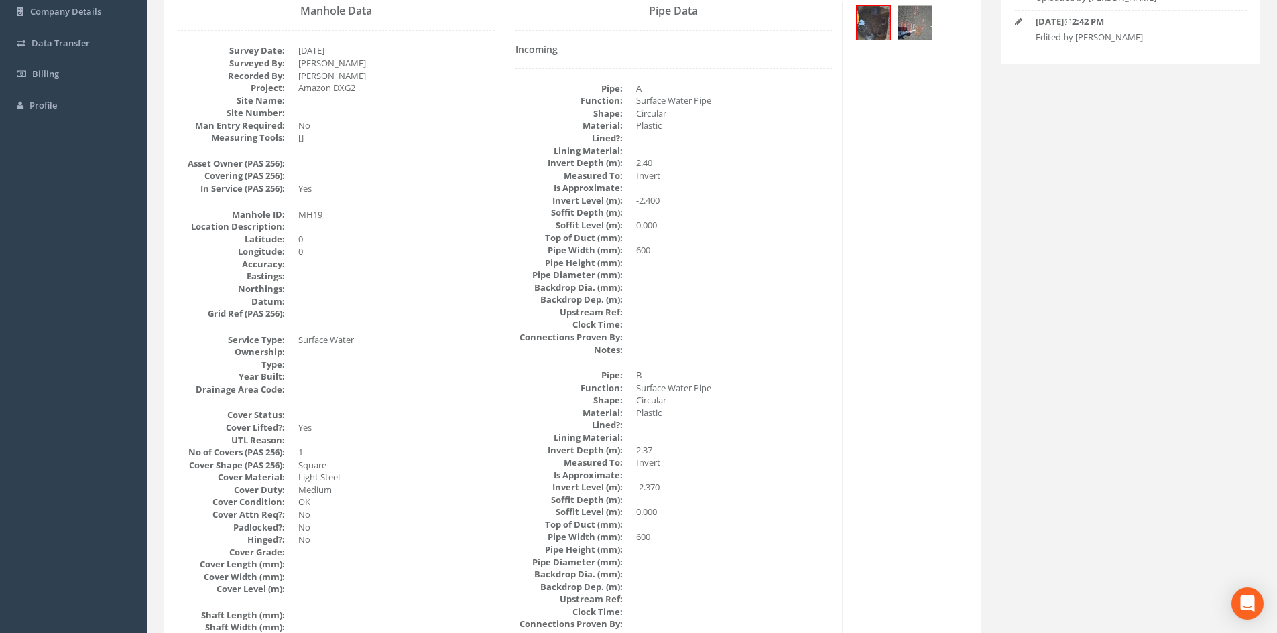
scroll to position [67, 0]
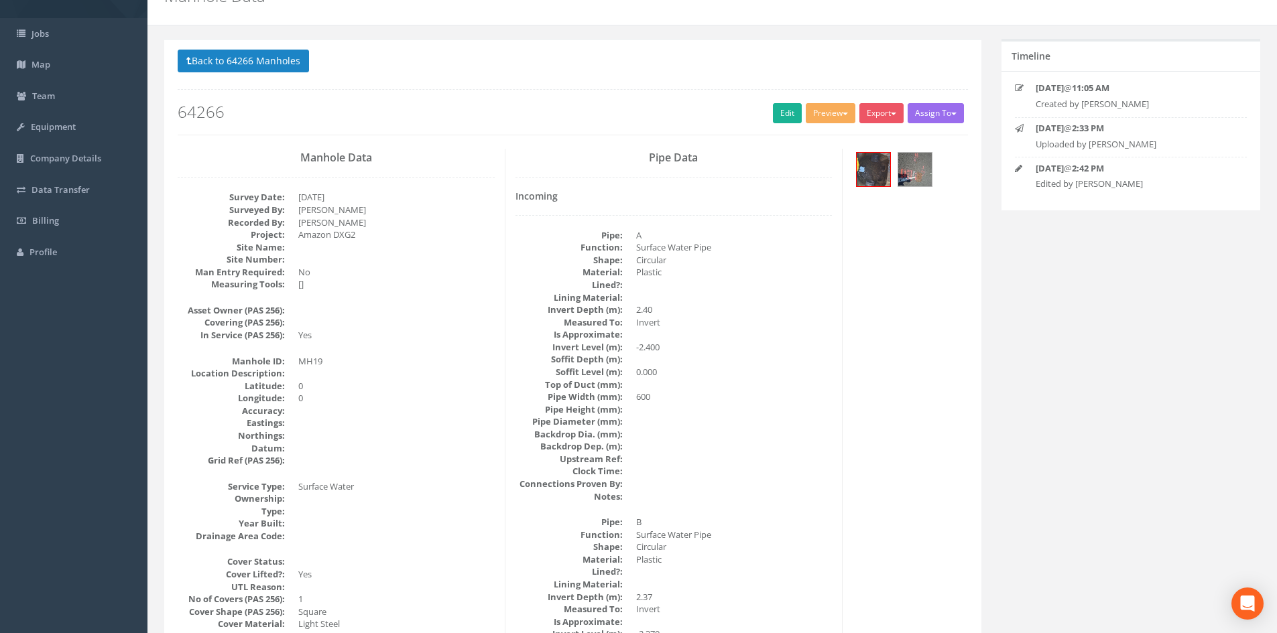
click at [257, 74] on p "Back to 64266 Manholes Back to Map" at bounding box center [573, 63] width 790 height 26
click at [271, 59] on button "Back to 64266 Manholes" at bounding box center [243, 61] width 131 height 23
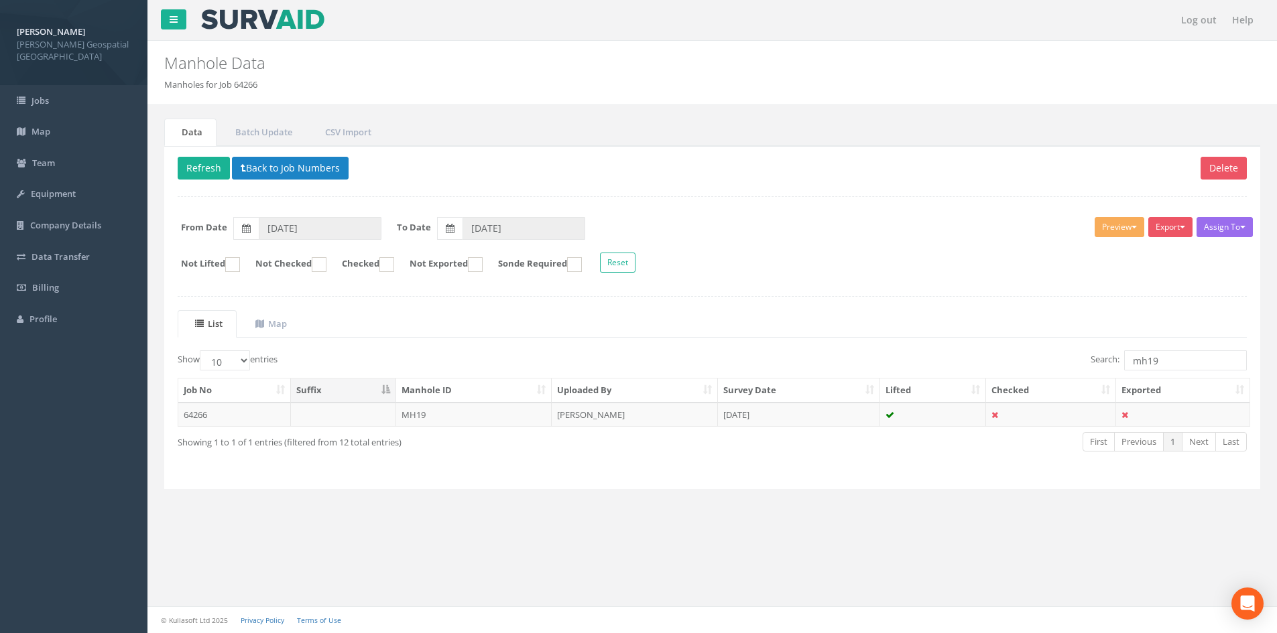
scroll to position [0, 0]
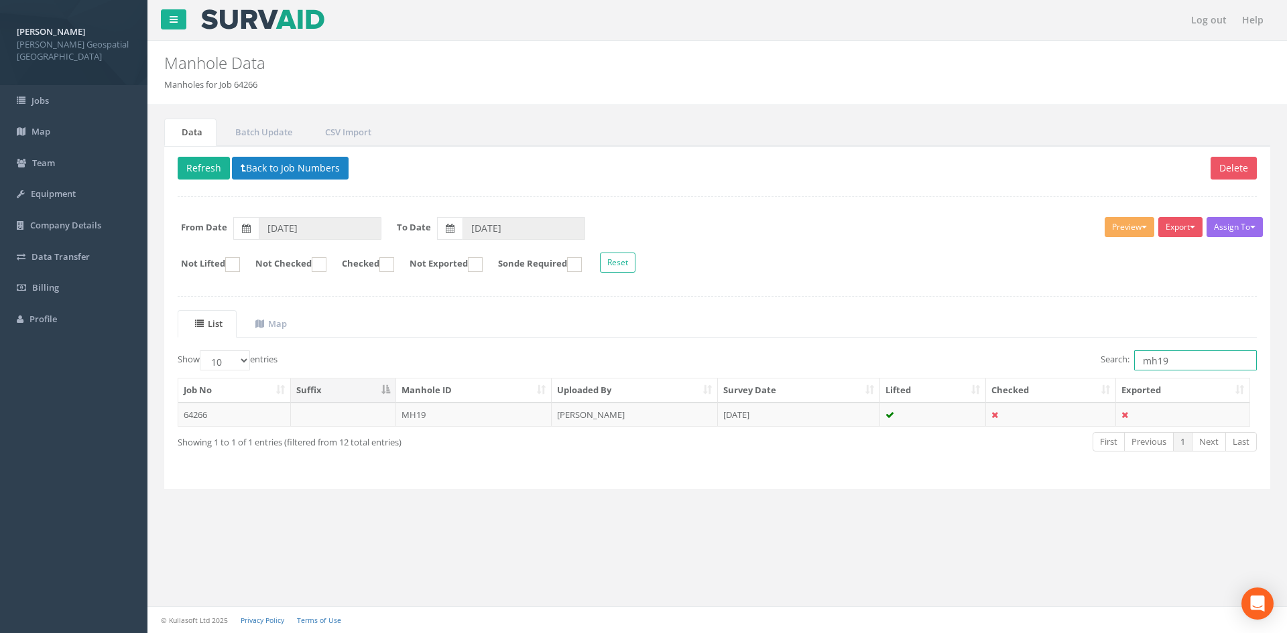
click at [1171, 367] on input "mh19" at bounding box center [1195, 361] width 123 height 20
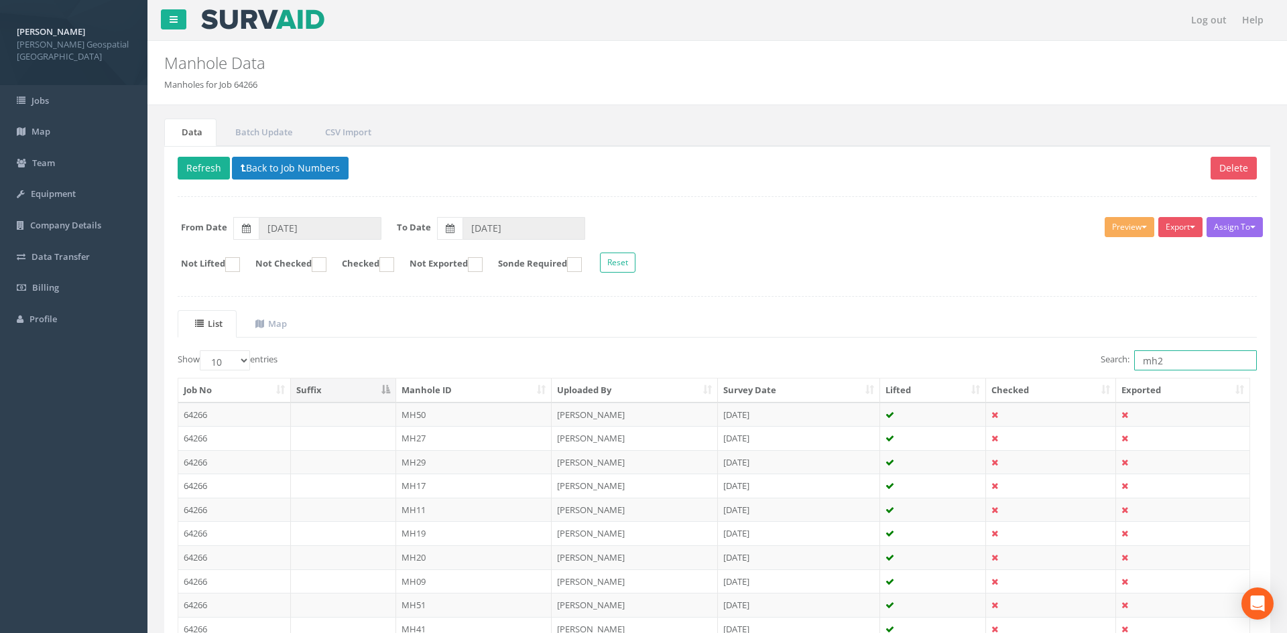
type input "mh20"
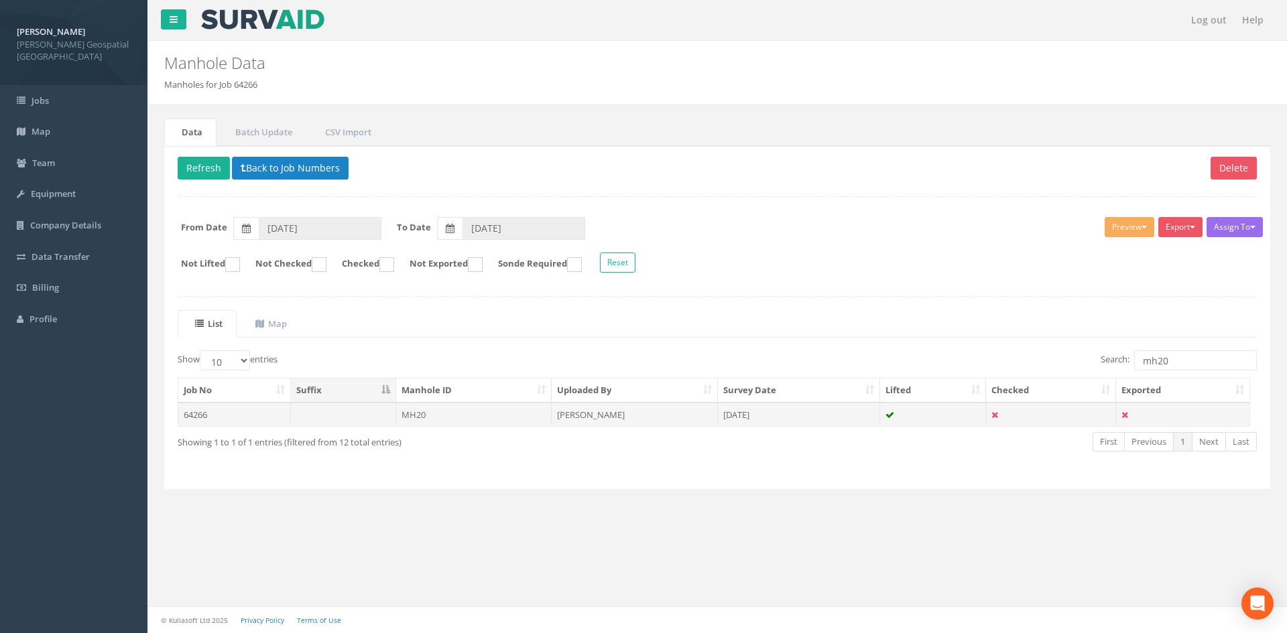
click at [621, 422] on td "[PERSON_NAME]" at bounding box center [635, 415] width 166 height 24
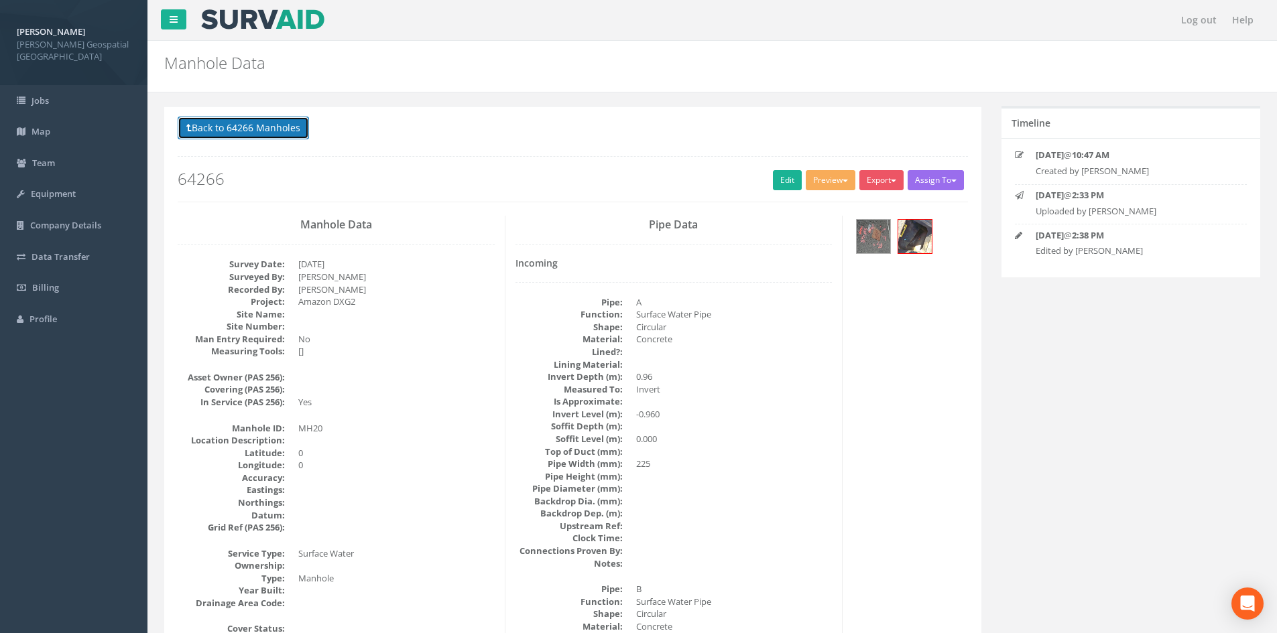
click at [217, 132] on button "Back to 64266 Manholes" at bounding box center [243, 128] width 131 height 23
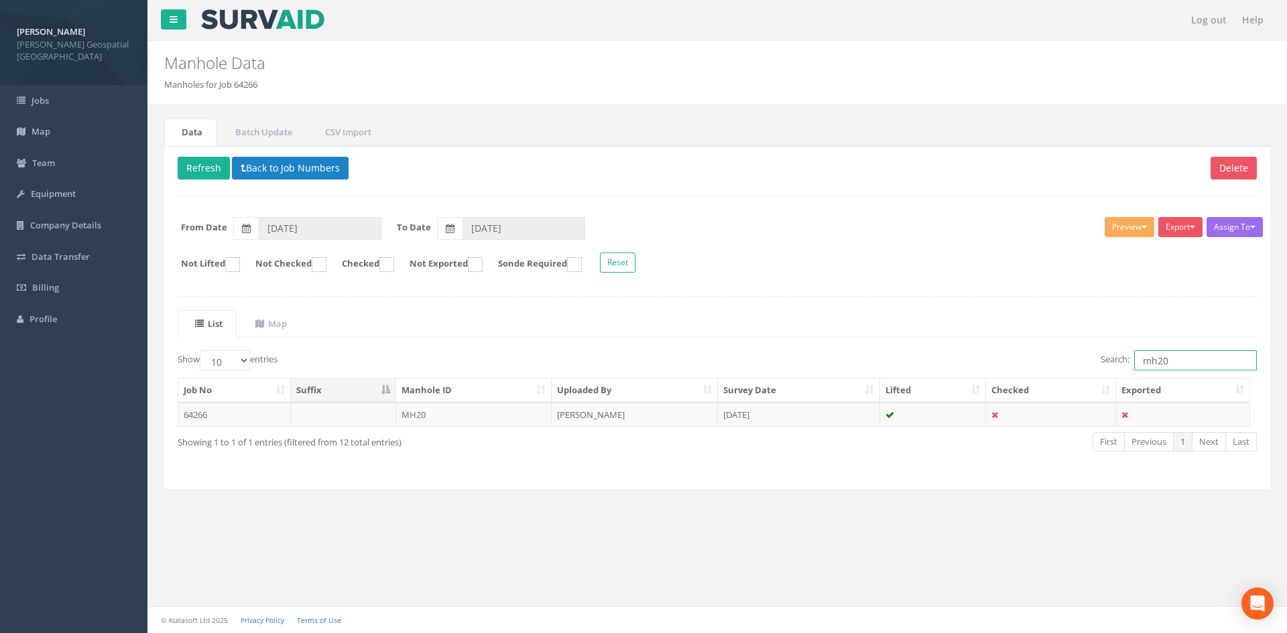
click at [1164, 363] on input "mh20" at bounding box center [1195, 361] width 123 height 20
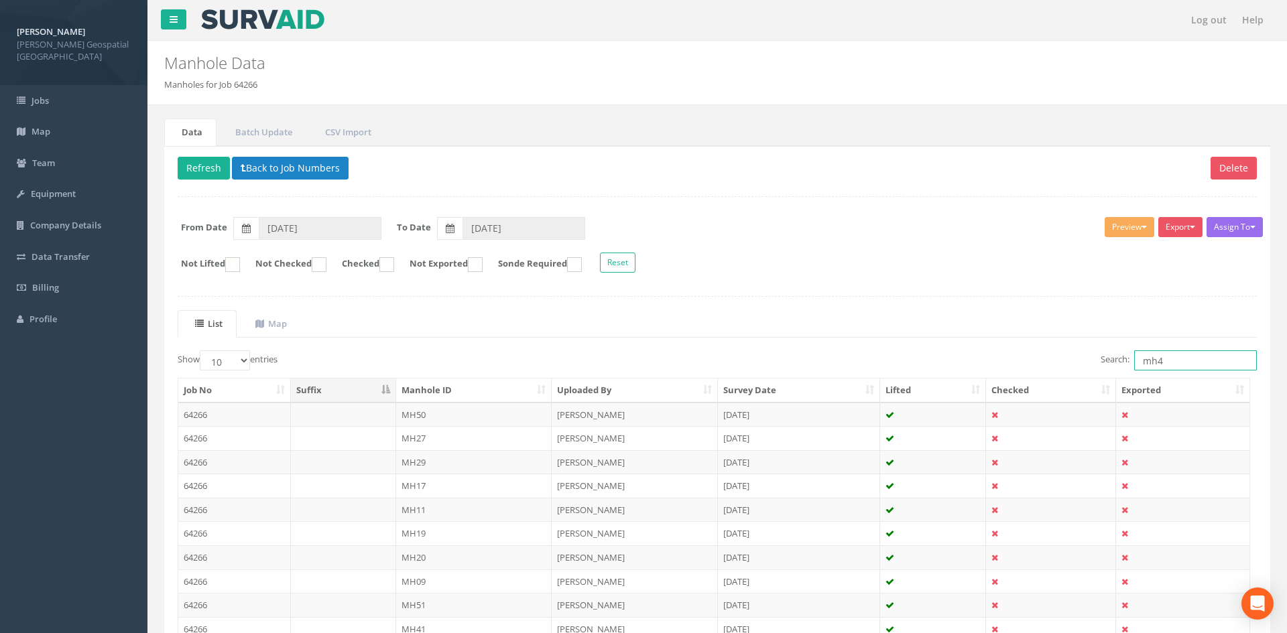
type input "mh45"
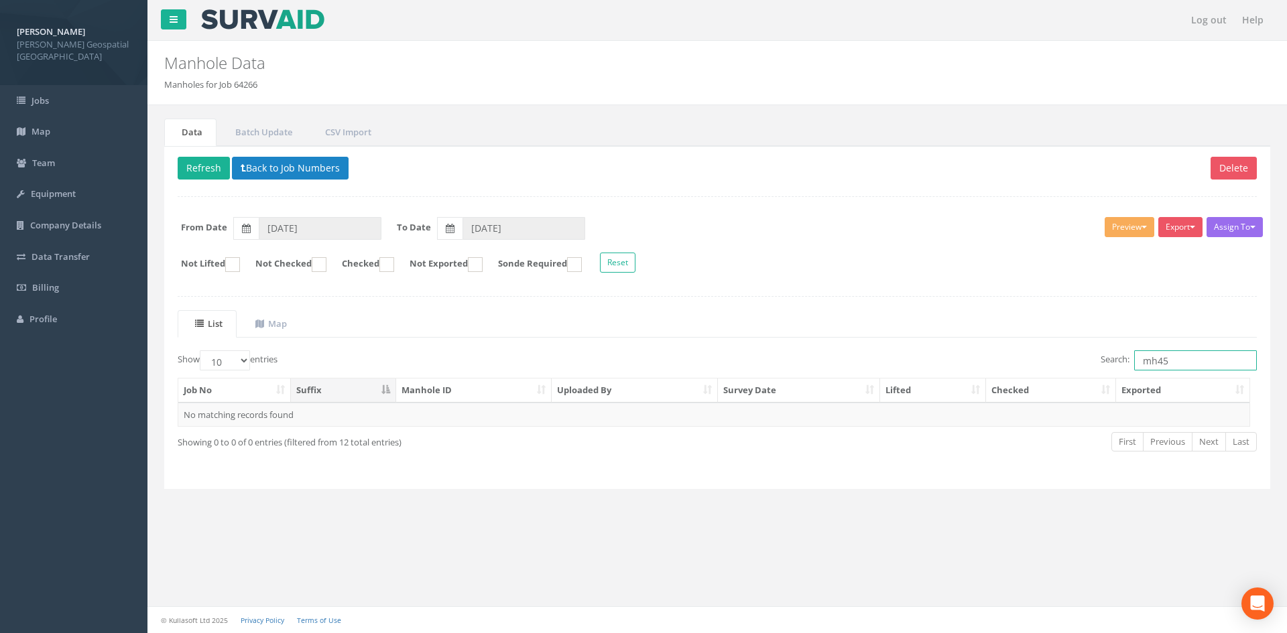
drag, startPoint x: 1217, startPoint y: 360, endPoint x: 1060, endPoint y: 360, distance: 156.8
click at [1062, 360] on div "Search: mh45" at bounding box center [992, 362] width 530 height 23
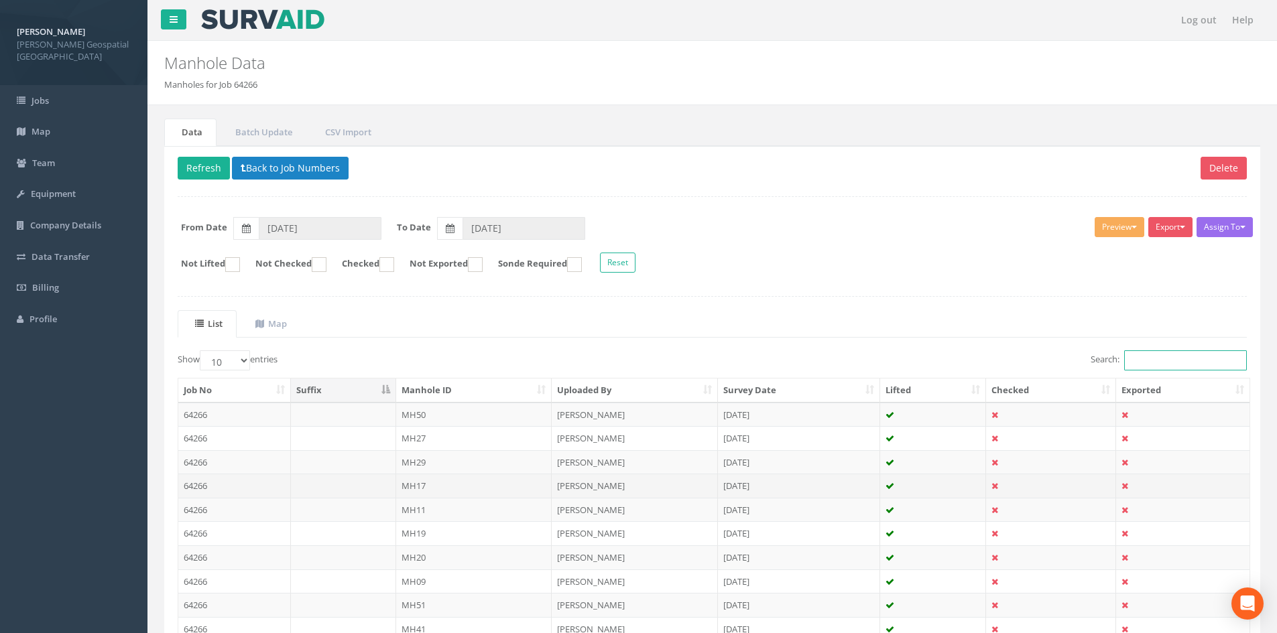
scroll to position [114, 0]
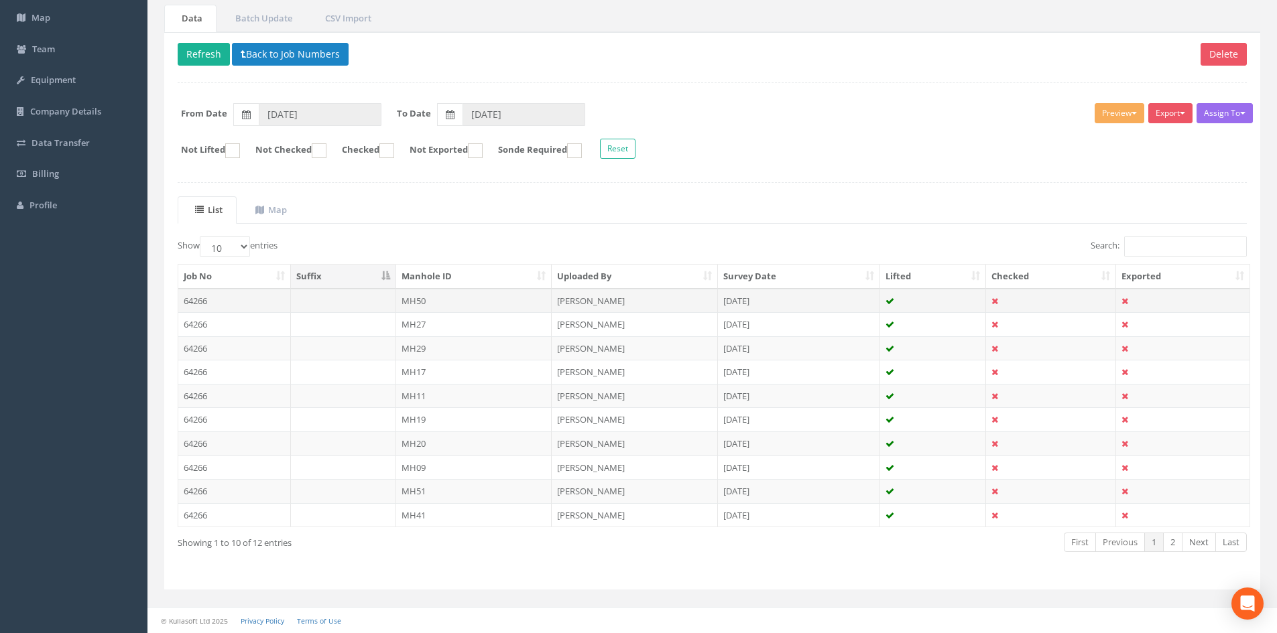
click at [467, 300] on td "MH50" at bounding box center [474, 301] width 156 height 24
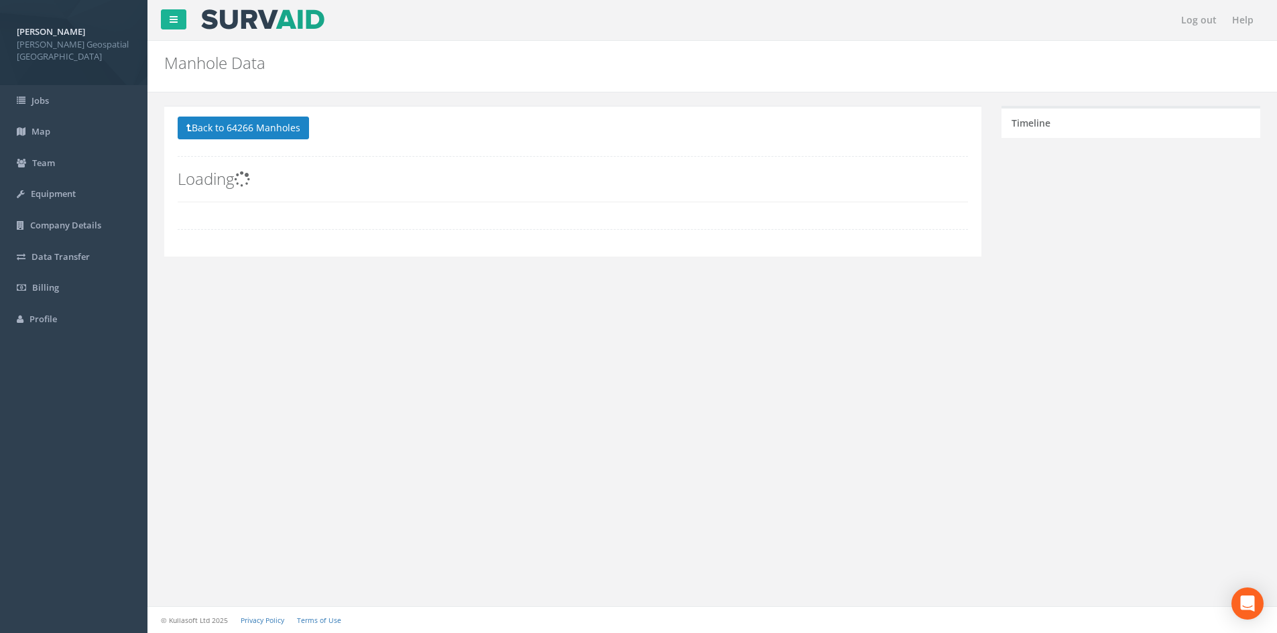
scroll to position [0, 0]
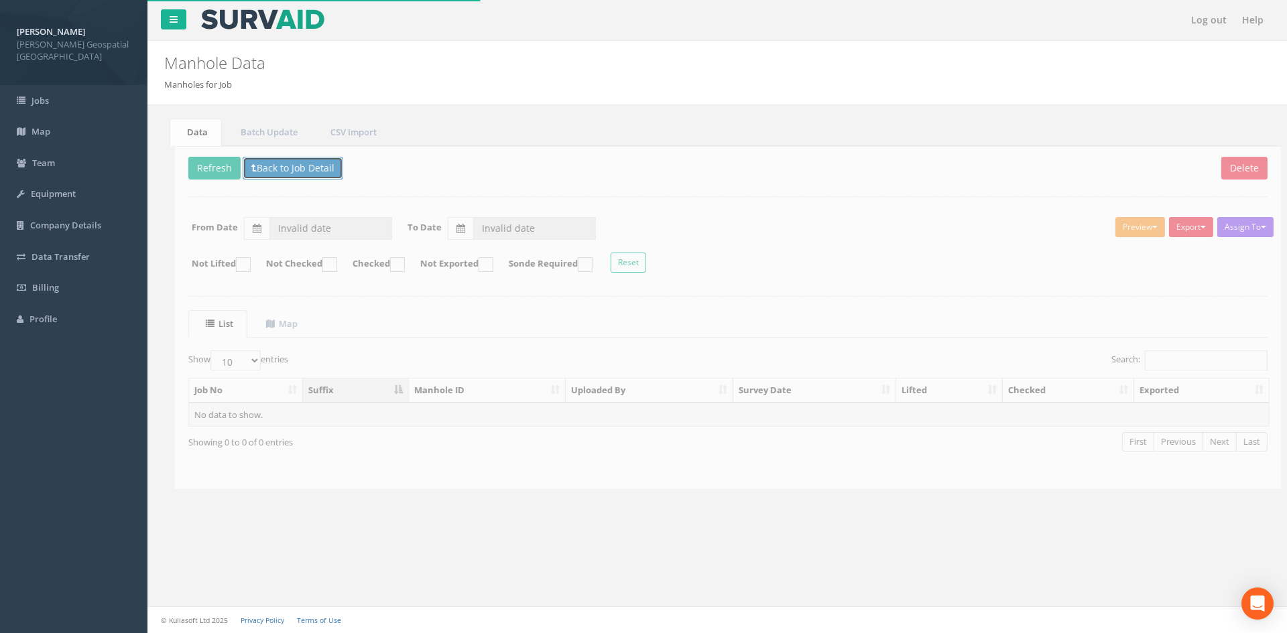
click at [262, 170] on button "Back to Job Detail" at bounding box center [282, 168] width 101 height 23
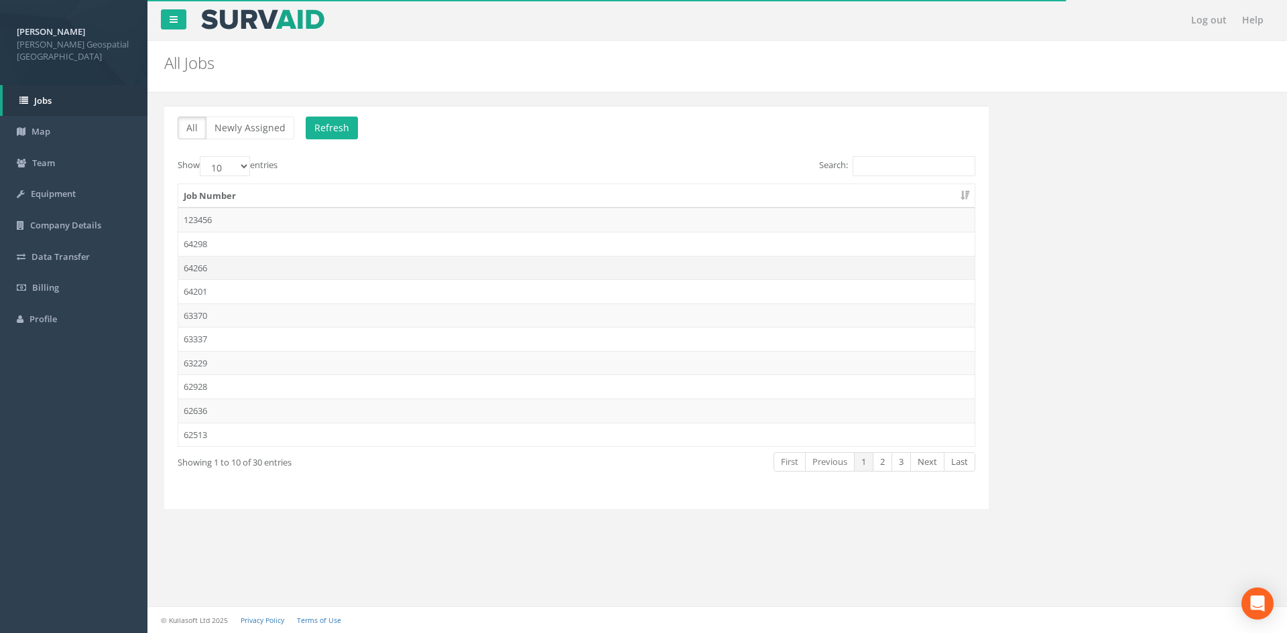
click at [229, 263] on td "64266" at bounding box center [576, 268] width 796 height 24
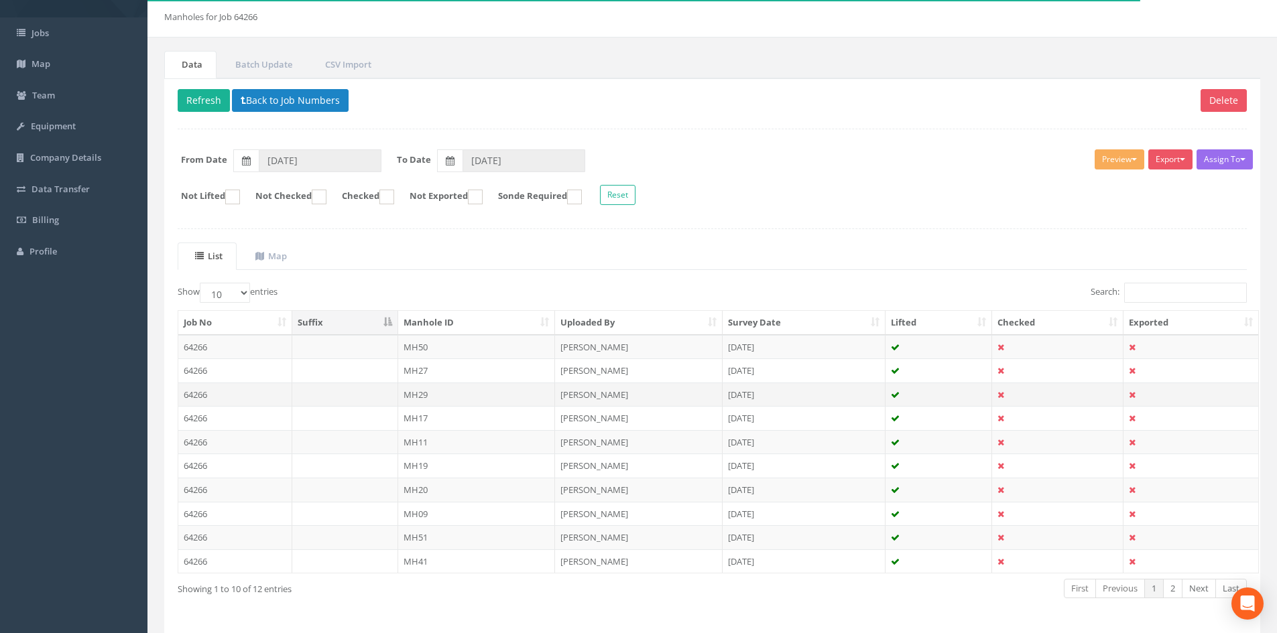
scroll to position [114, 0]
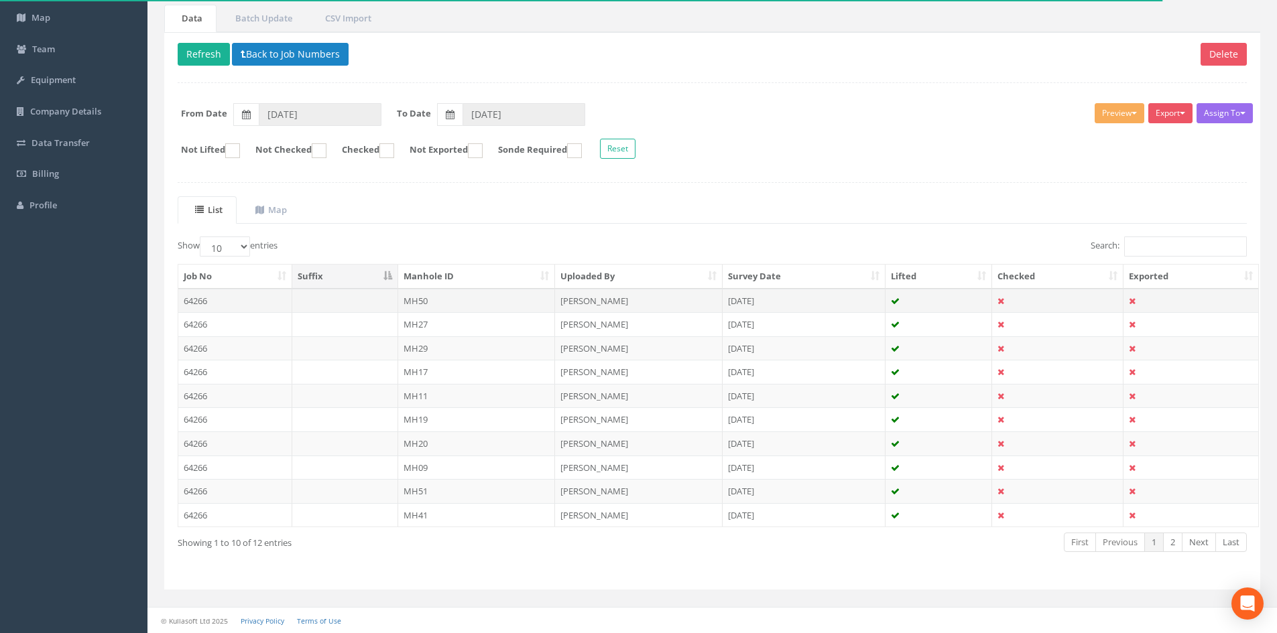
click at [788, 298] on td "[DATE]" at bounding box center [804, 301] width 163 height 24
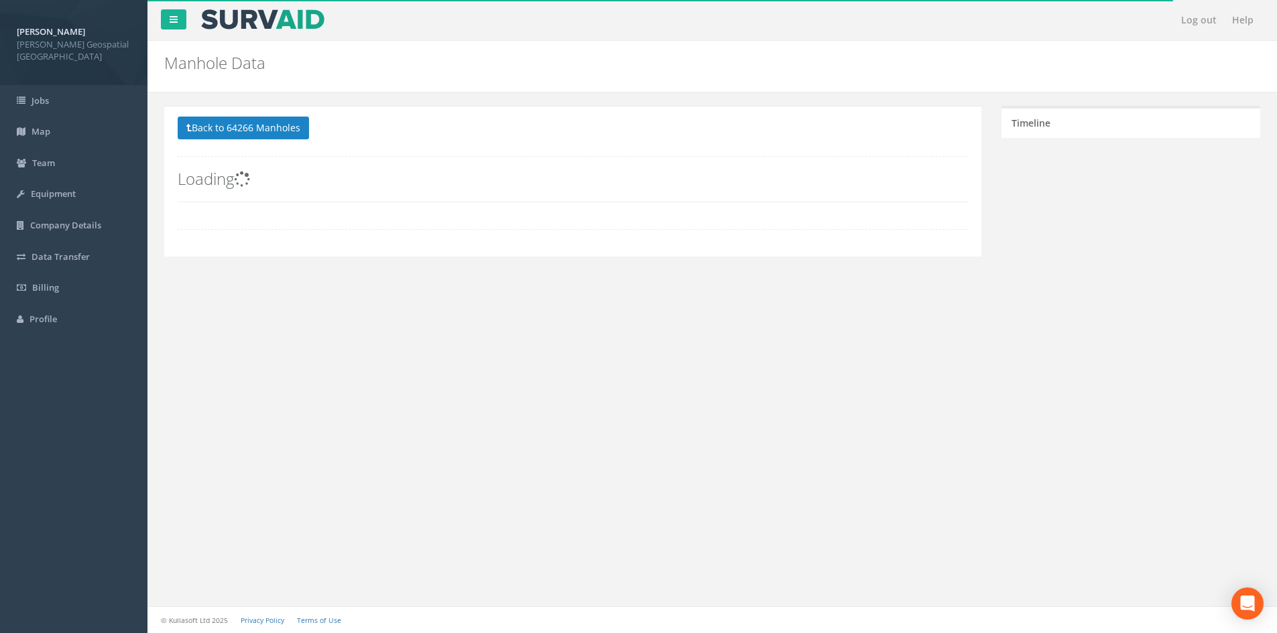
scroll to position [0, 0]
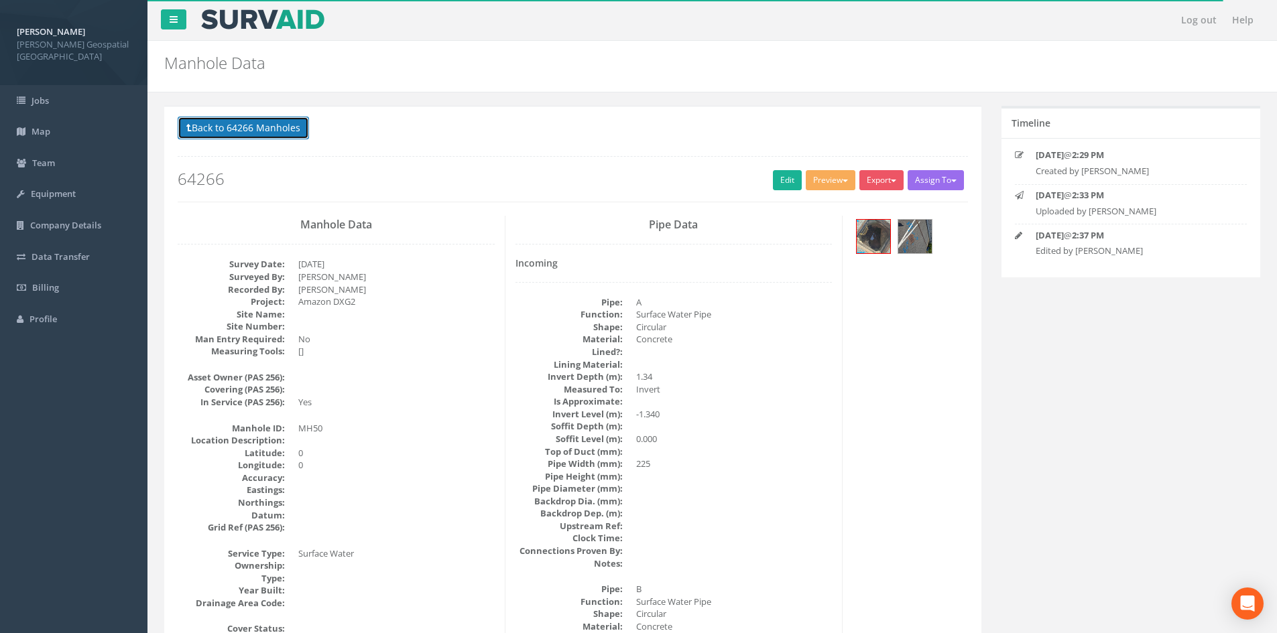
click at [296, 124] on button "Back to 64266 Manholes" at bounding box center [243, 128] width 131 height 23
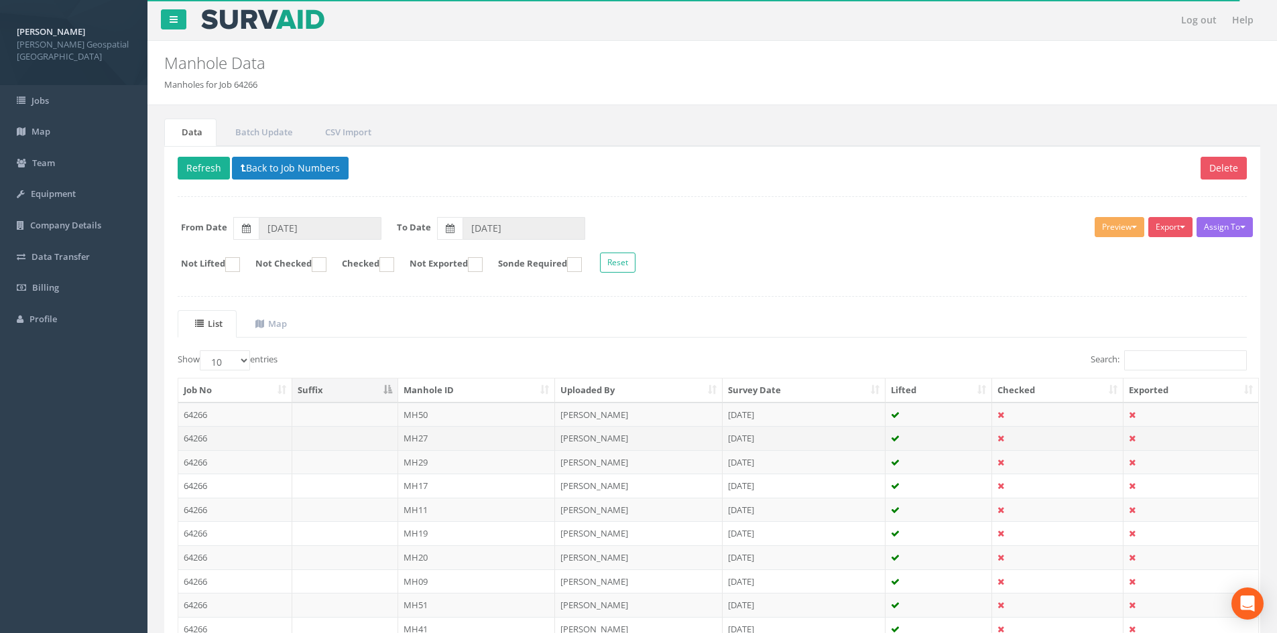
click at [498, 436] on td "MH27" at bounding box center [477, 438] width 158 height 24
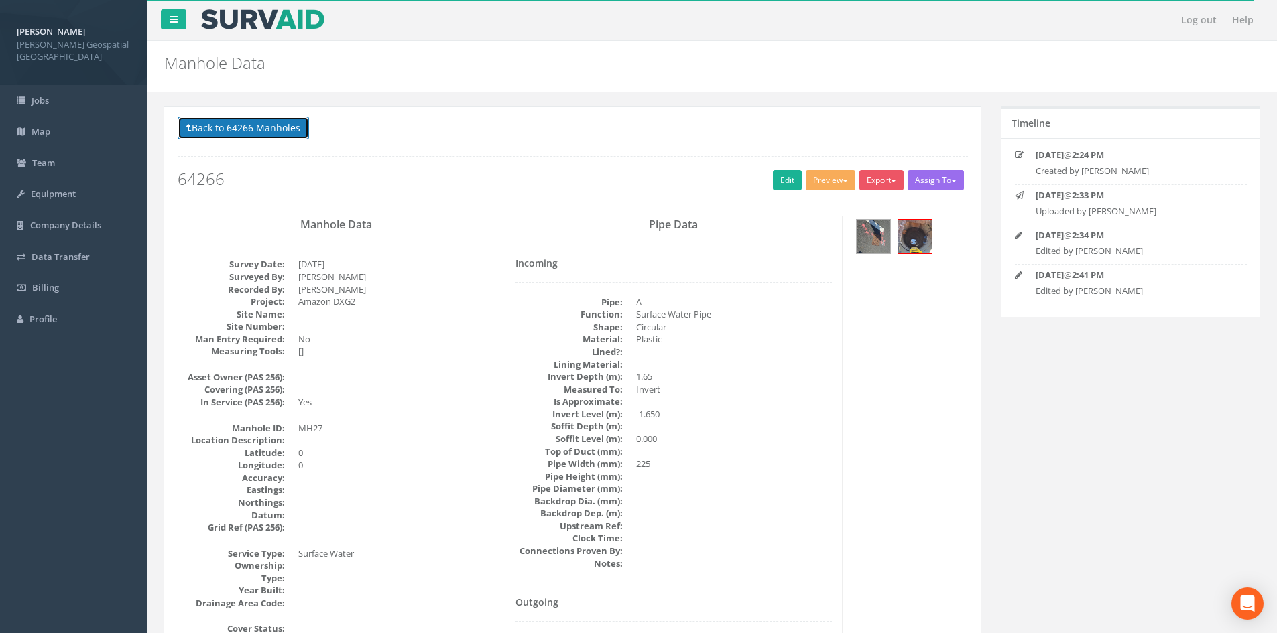
drag, startPoint x: 293, startPoint y: 132, endPoint x: 300, endPoint y: 147, distance: 17.1
click at [293, 131] on button "Back to 64266 Manholes" at bounding box center [243, 128] width 131 height 23
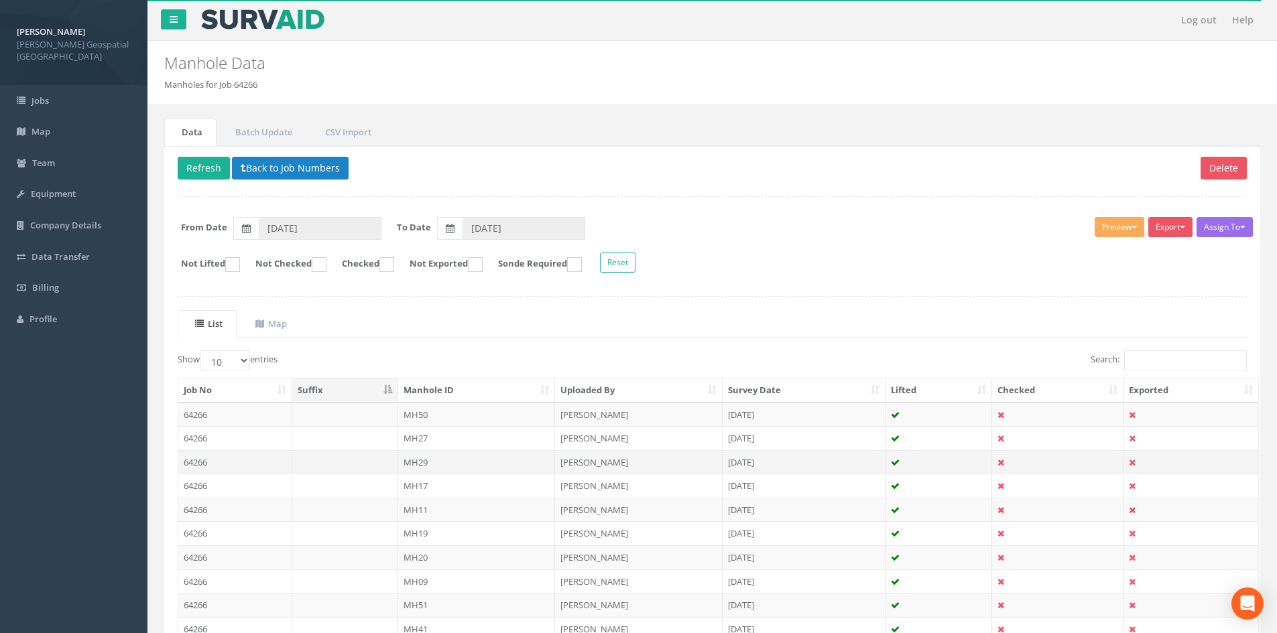
click at [446, 467] on td "MH29" at bounding box center [477, 462] width 158 height 24
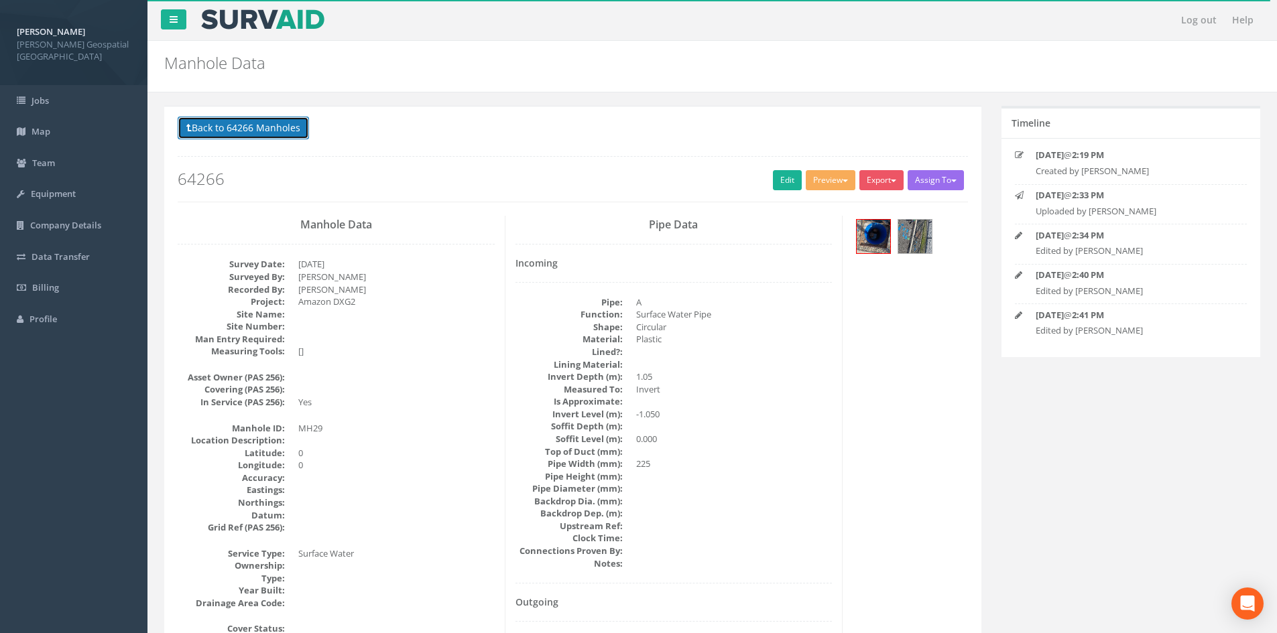
click at [302, 137] on button "Back to 64266 Manholes" at bounding box center [243, 128] width 131 height 23
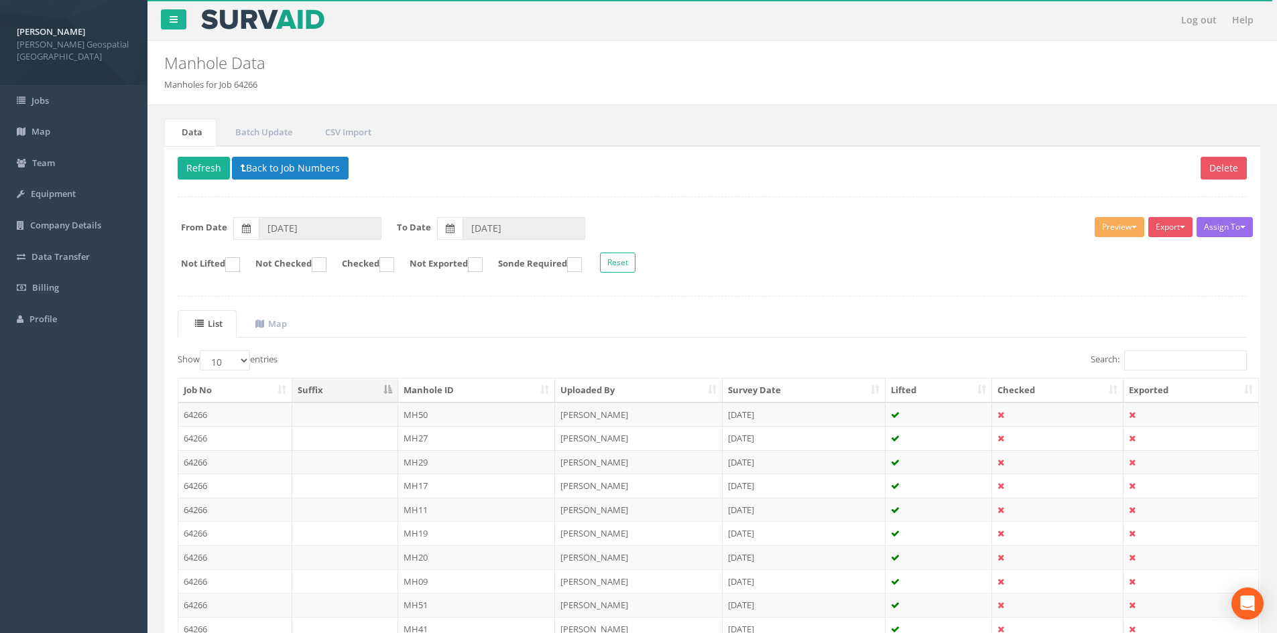
click at [448, 484] on td "MH17" at bounding box center [477, 486] width 158 height 24
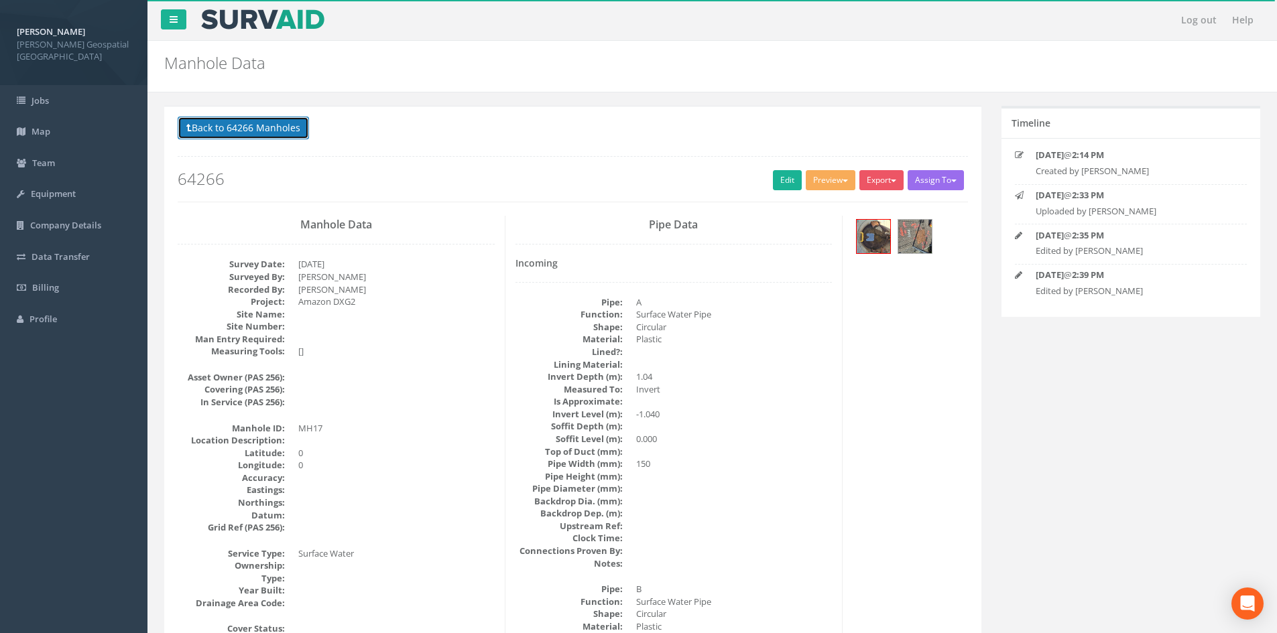
click at [281, 130] on button "Back to 64266 Manholes" at bounding box center [243, 128] width 131 height 23
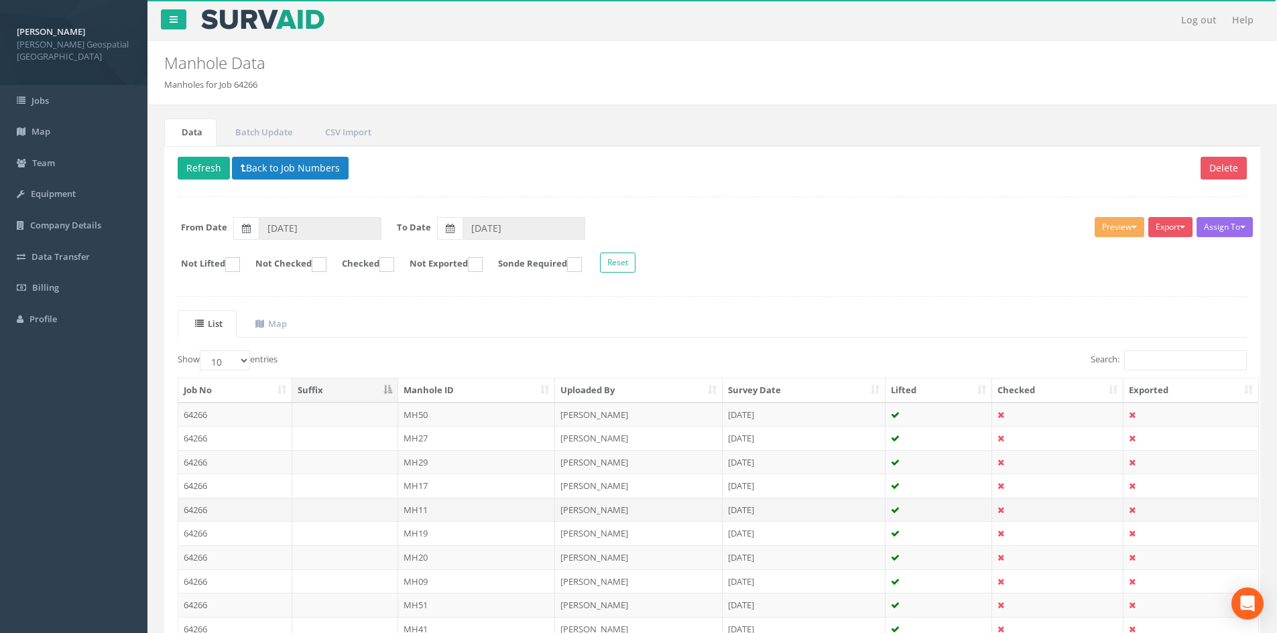
click at [444, 520] on td "MH11" at bounding box center [477, 510] width 158 height 24
